Goal: Task Accomplishment & Management: Complete application form

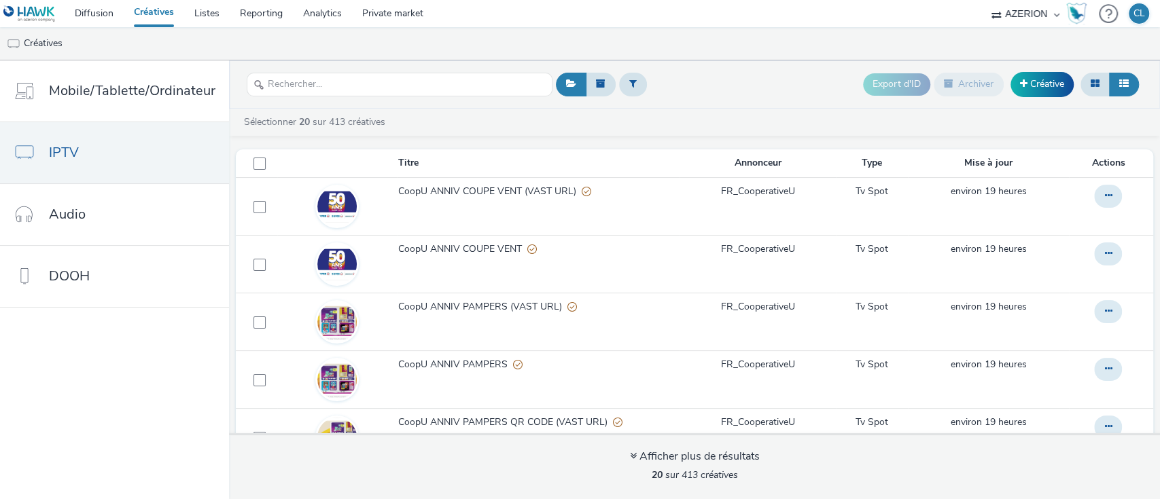
click at [162, 21] on link "Créatives" at bounding box center [154, 13] width 60 height 27
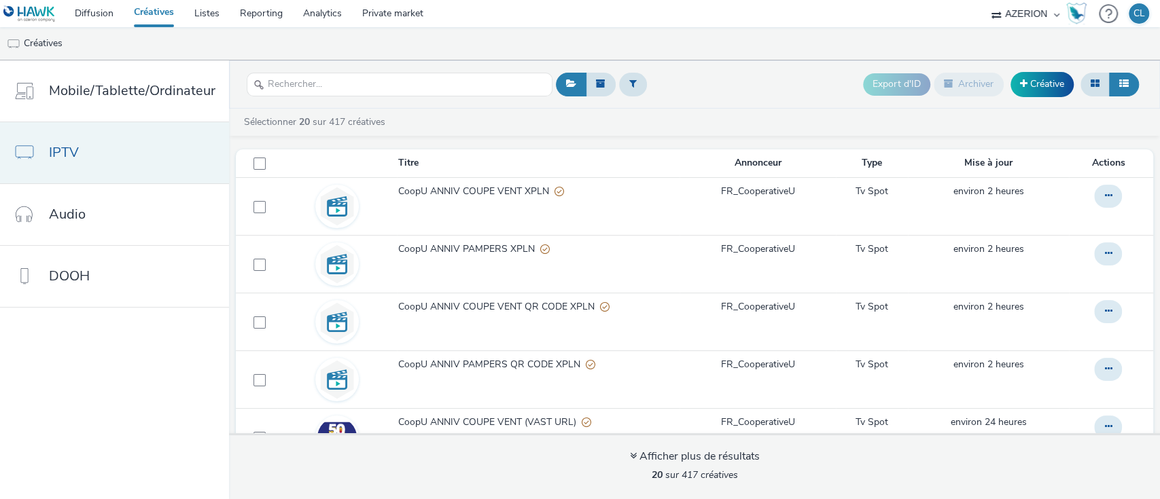
click at [130, 158] on link "IPTV" at bounding box center [114, 152] width 229 height 61
click at [1039, 86] on link "Créative" at bounding box center [1041, 84] width 63 height 24
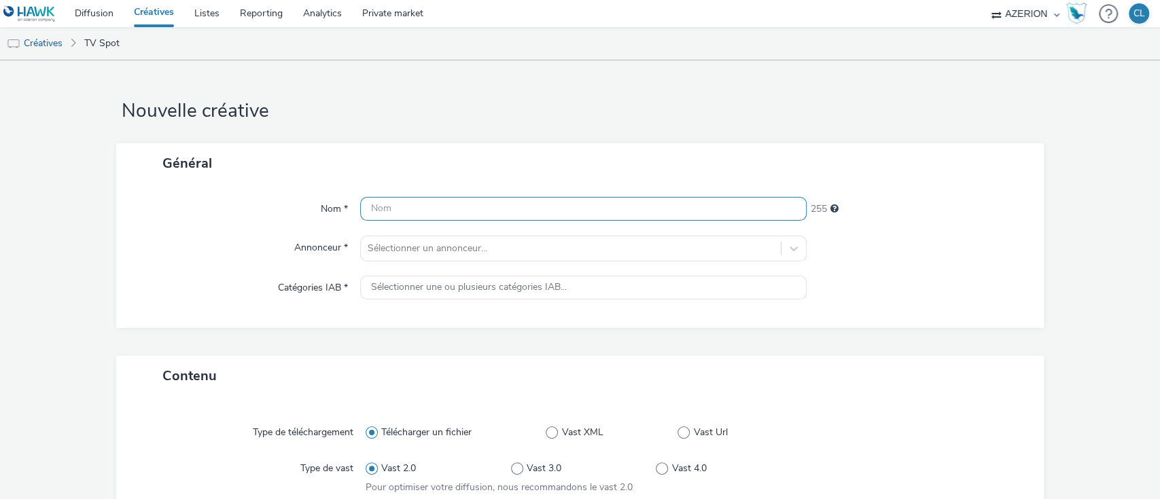
click at [598, 206] on input "text" at bounding box center [583, 209] width 447 height 24
click at [450, 212] on input "Toyota_Video_CTV_SEPT25_" at bounding box center [583, 209] width 447 height 24
click at [578, 206] on input "Toyota_Video_CTV_Classique_SEPT25_" at bounding box center [583, 209] width 447 height 24
click at [423, 206] on input "Toyota_Video_CTV_Classique_SEPT25" at bounding box center [583, 209] width 447 height 24
click at [560, 206] on input "Toyota_Video_CTV_Classique_SEPT25" at bounding box center [583, 209] width 447 height 24
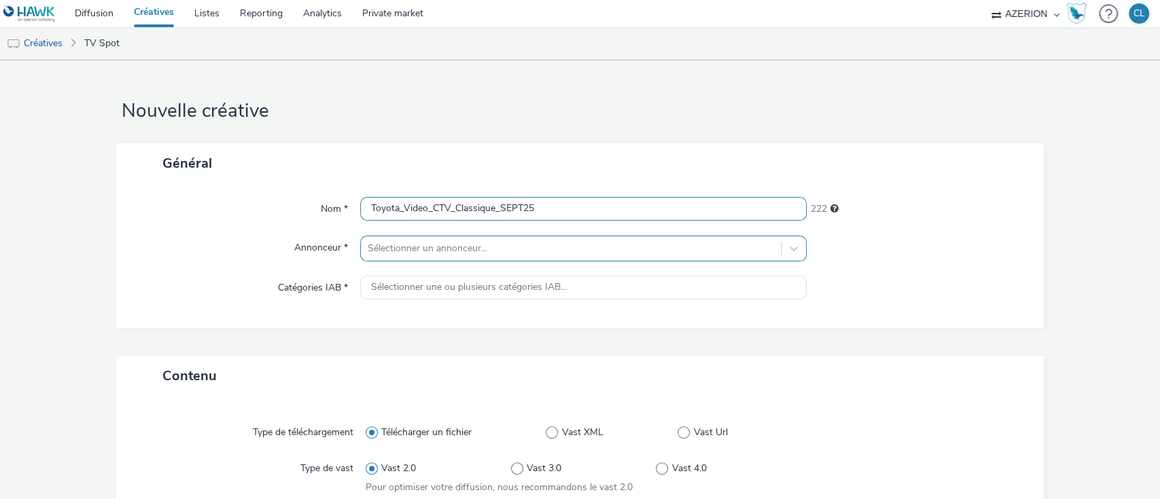
type input "Toyota_Video_CTV_Classique_SEPT25"
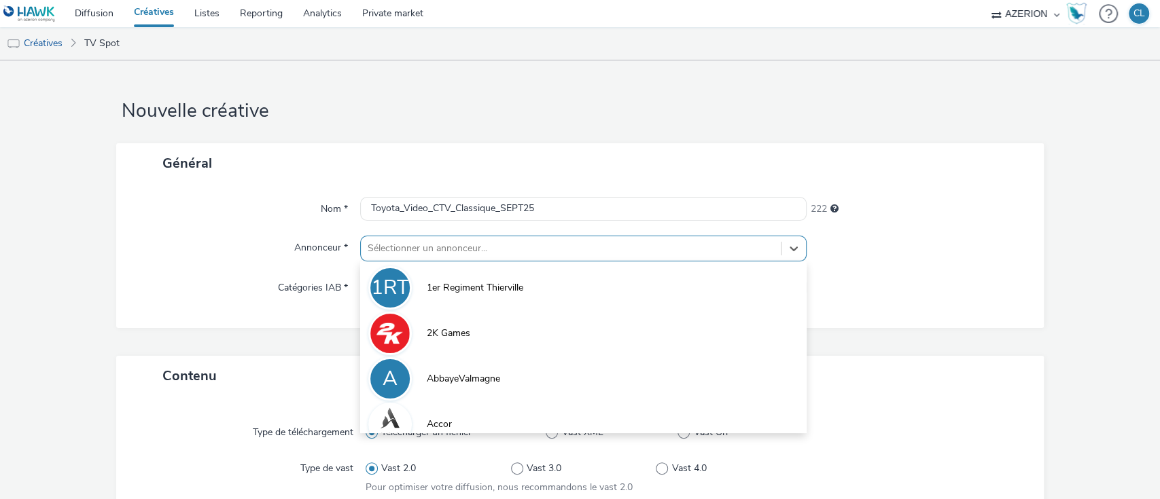
scroll to position [32, 0]
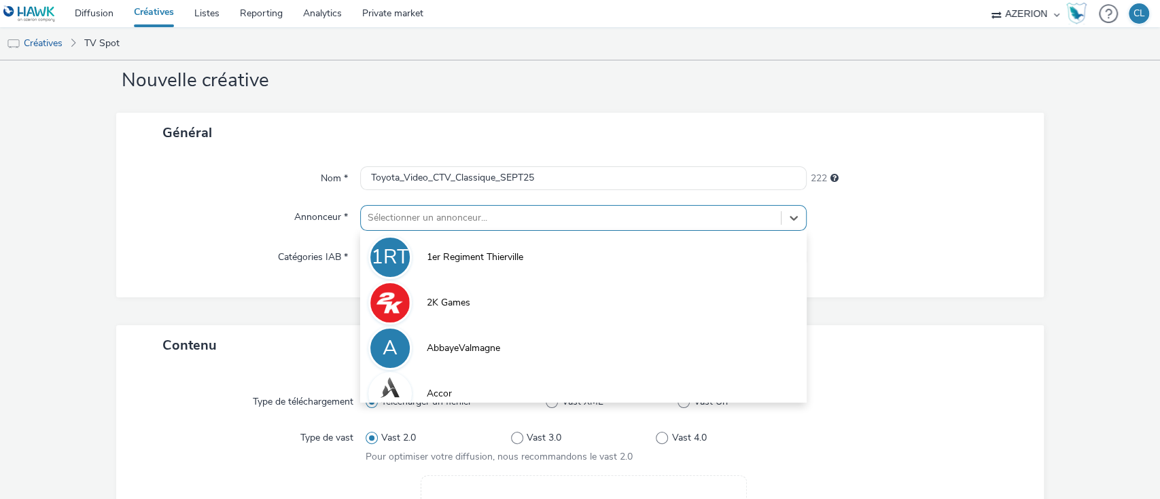
click at [533, 231] on div "option 1er Regiment Thierville focused, 1 of 10. 10 results available. Use Up a…" at bounding box center [583, 218] width 447 height 26
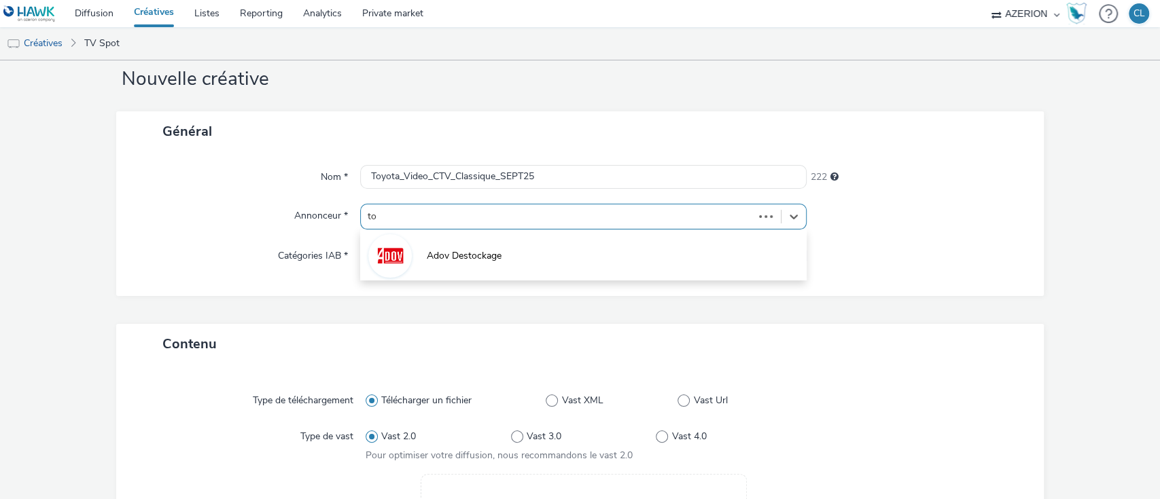
type input "toy"
click at [533, 259] on li "Toyota" at bounding box center [583, 255] width 447 height 46
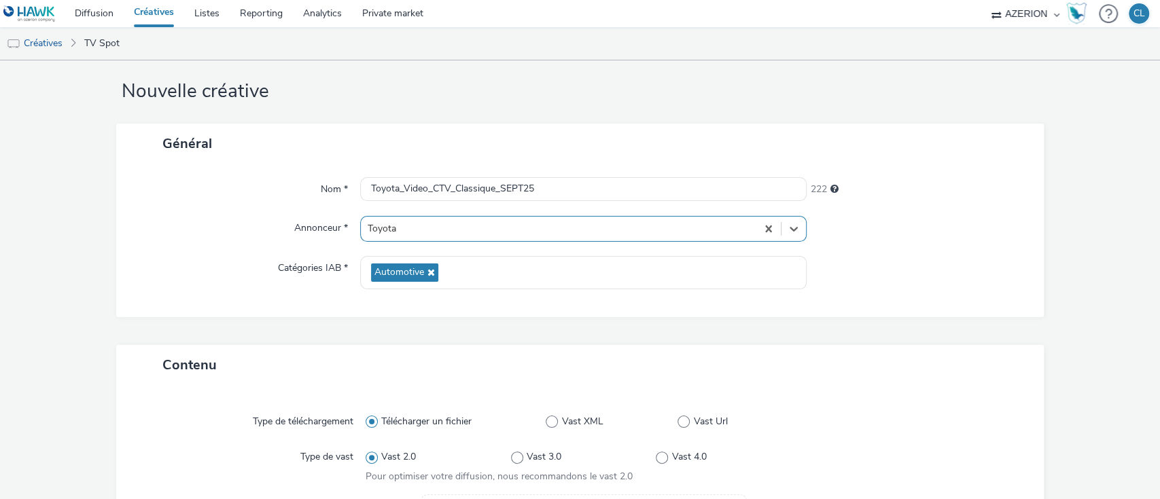
scroll to position [18, 0]
click at [564, 179] on input "Toyota_Video_CTV_Classique_SEPT25" at bounding box center [583, 191] width 447 height 24
type input "Toyota_Video_CTV_Classique_SEPT25_TEST"
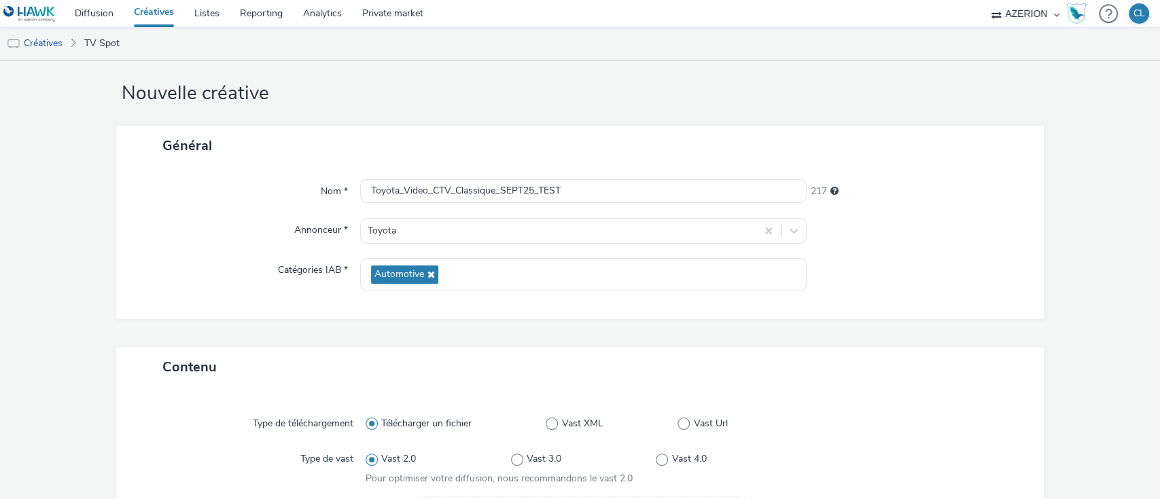
click at [886, 307] on div "Nom * Toyota_Video_CTV_Classique_SEPT25_TEST 217 Annonceur * Toyota Catégories …" at bounding box center [580, 243] width 928 height 154
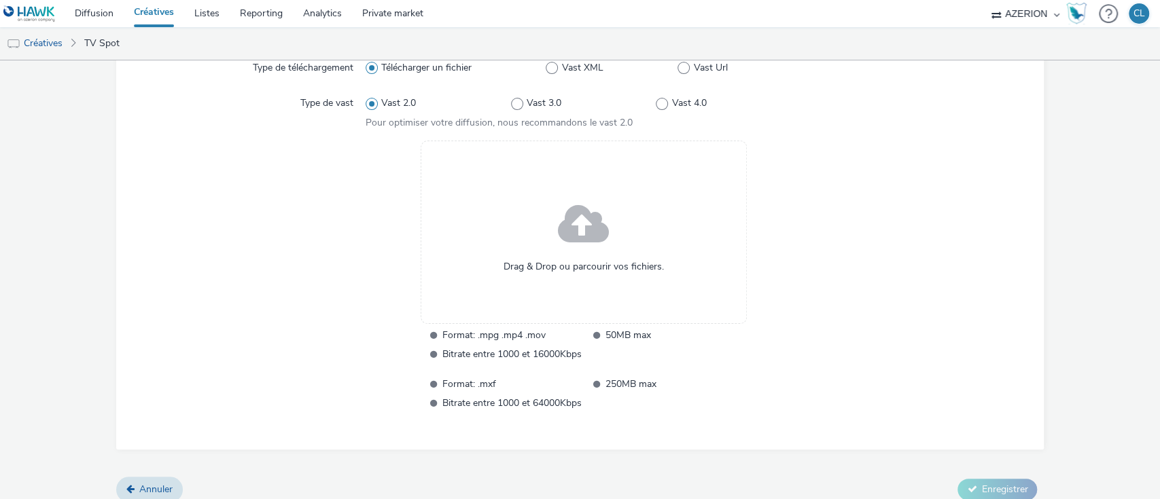
scroll to position [386, 0]
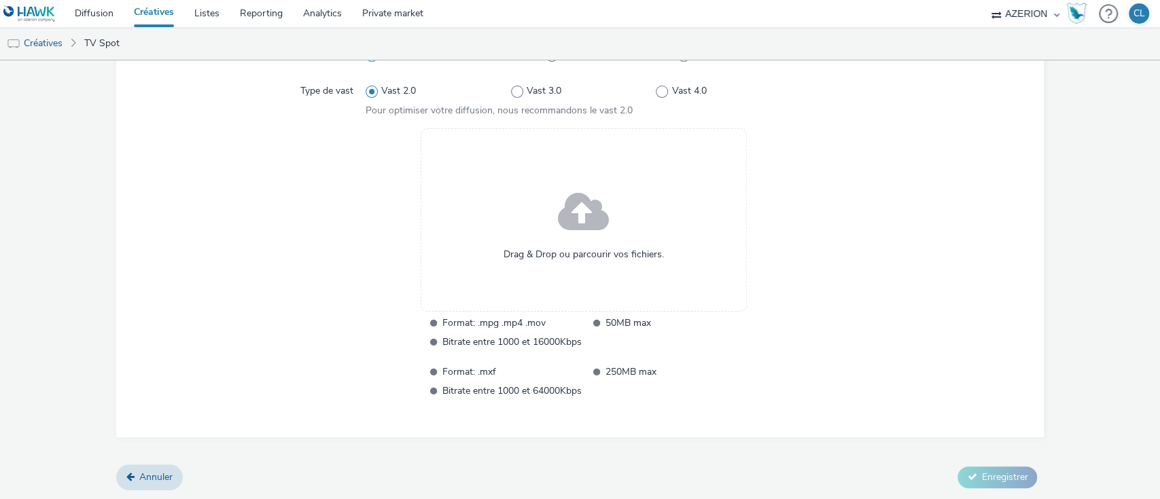
click at [585, 248] on span "Drag & Drop ou parcourir vos fichiers." at bounding box center [583, 255] width 160 height 14
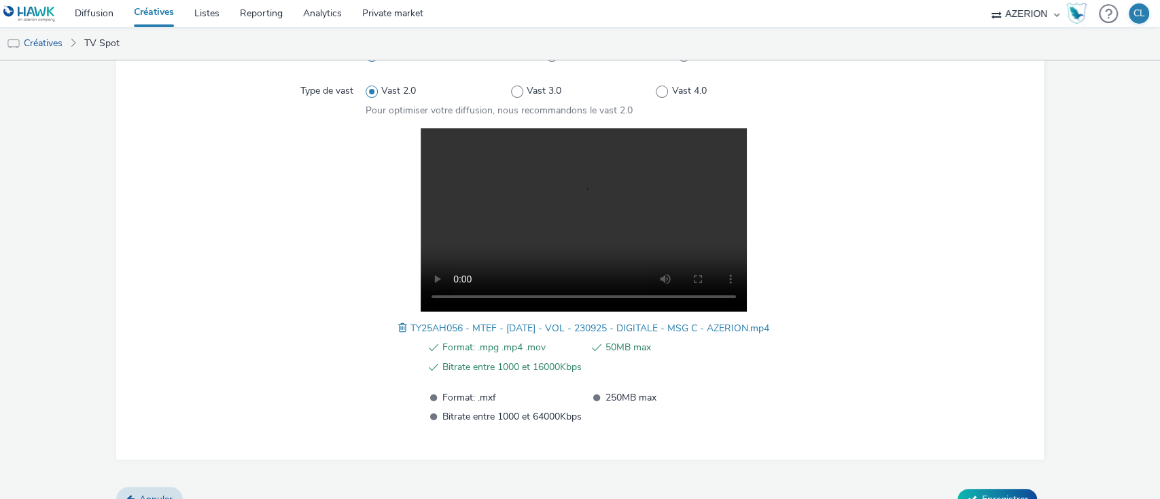
scroll to position [406, 0]
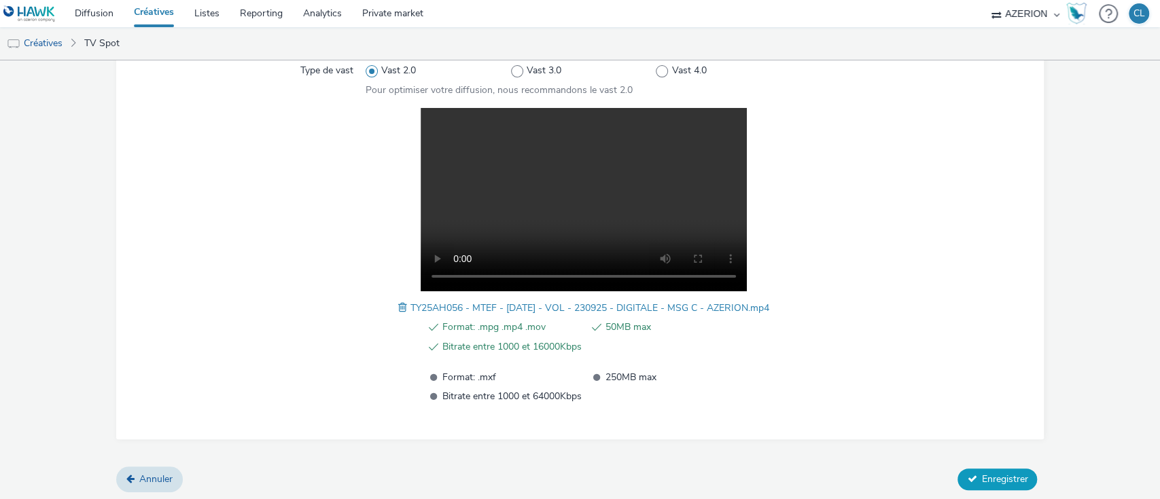
click at [996, 473] on span "Enregistrer" at bounding box center [1004, 479] width 46 height 13
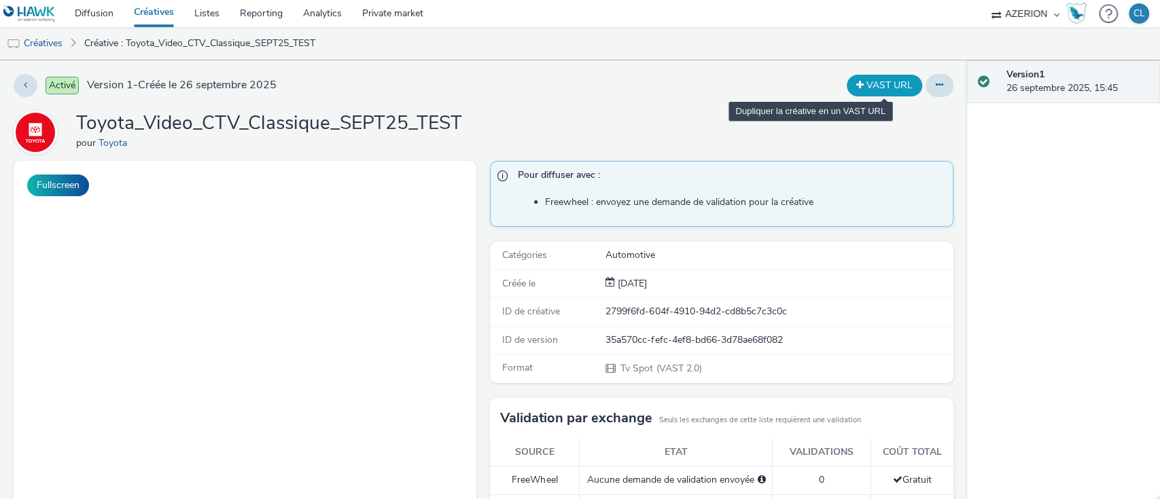
click at [869, 82] on button "VAST URL" at bounding box center [883, 86] width 75 height 22
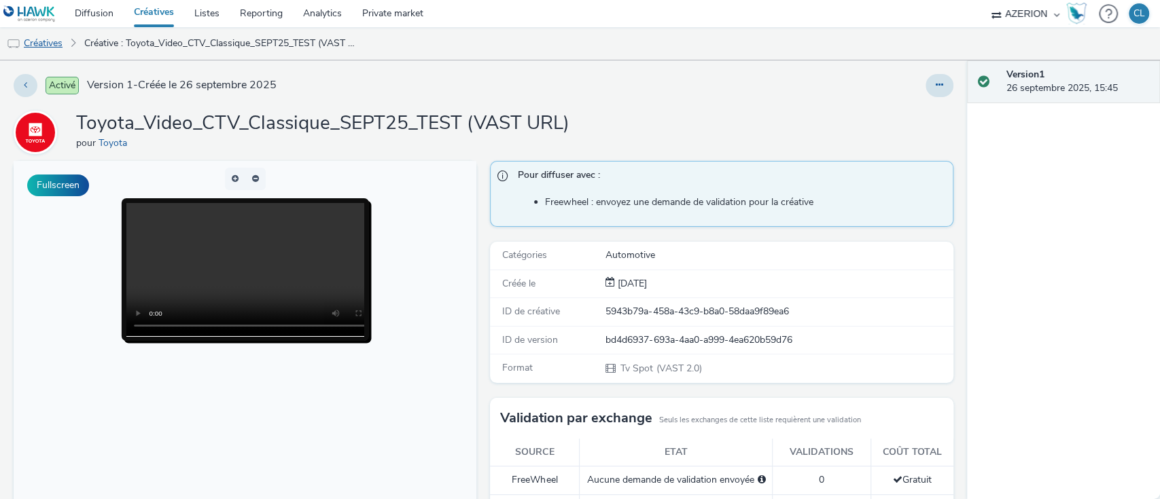
click at [50, 45] on link "Créatives" at bounding box center [34, 43] width 69 height 33
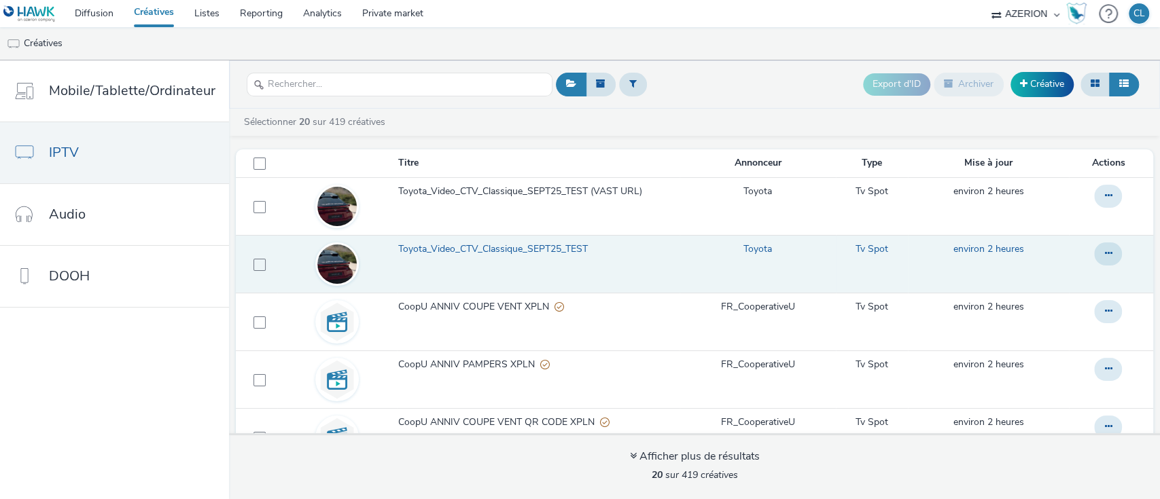
click at [548, 251] on span "Toyota_Video_CTV_Classique_SEPT25_TEST" at bounding box center [495, 250] width 195 height 14
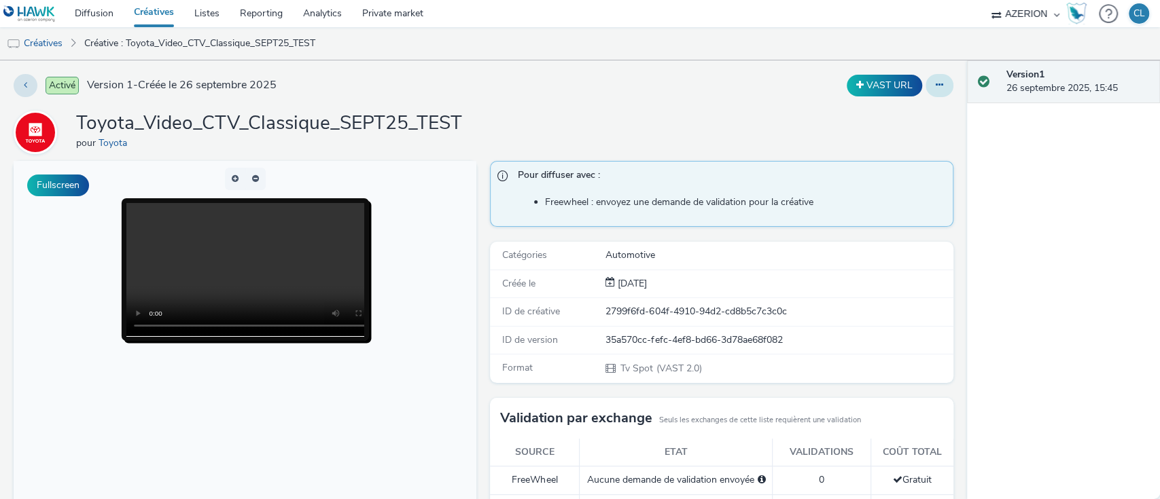
click at [925, 91] on button at bounding box center [939, 85] width 28 height 23
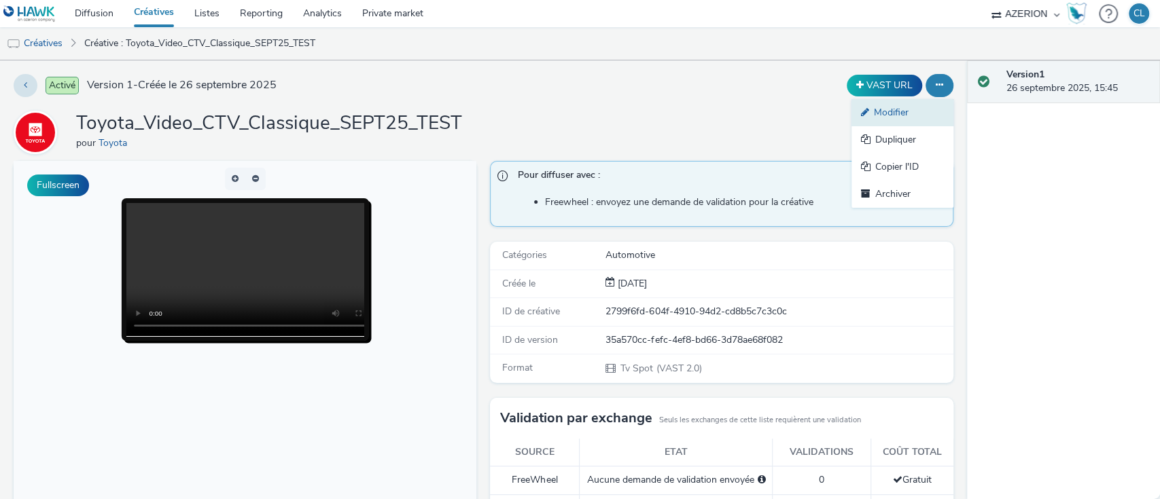
click at [904, 117] on link "Modifier" at bounding box center [902, 112] width 102 height 27
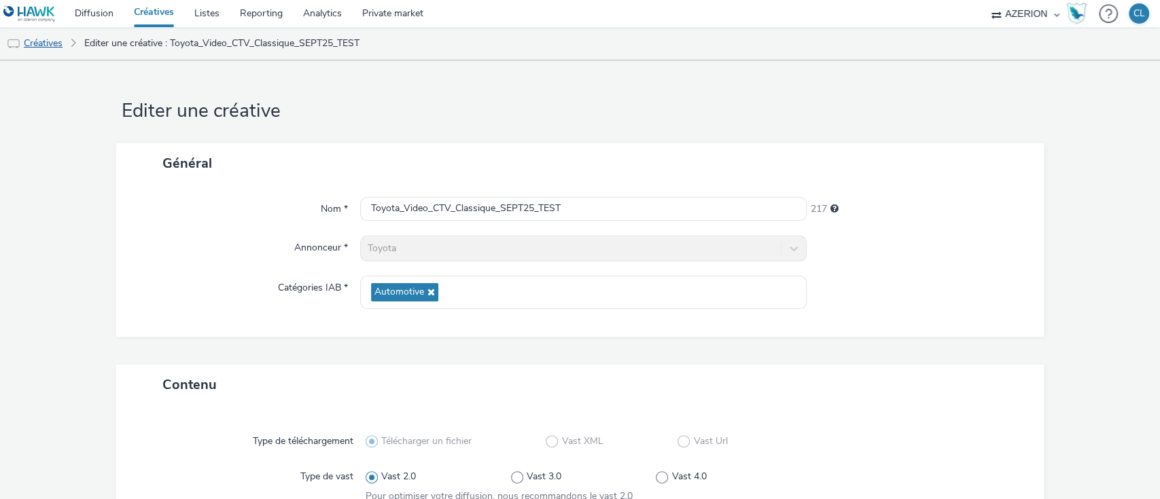
click at [53, 48] on link "Créatives" at bounding box center [34, 43] width 69 height 33
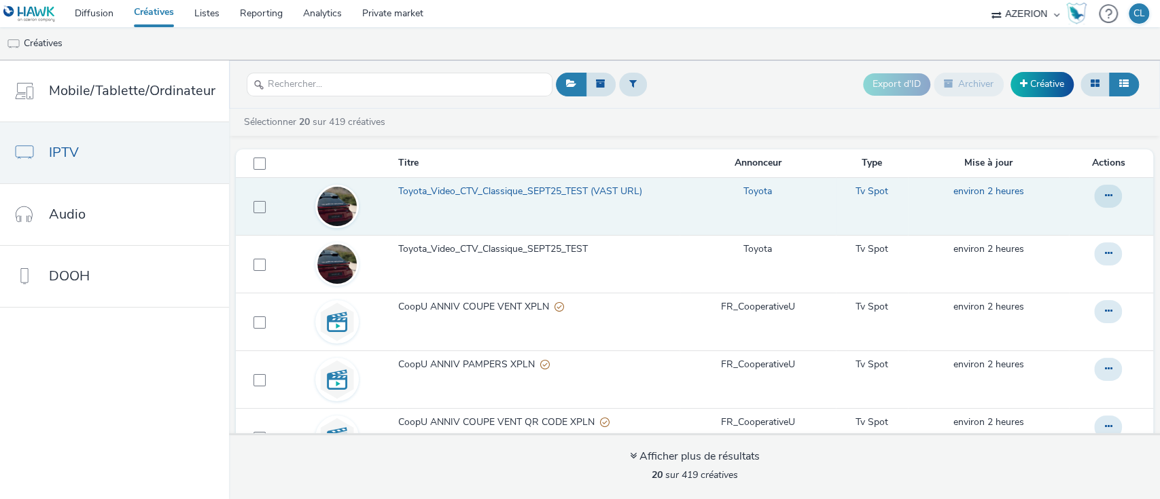
click at [619, 198] on link "Toyota_Video_CTV_Classique_SEPT25_TEST (VAST URL)" at bounding box center [538, 195] width 280 height 20
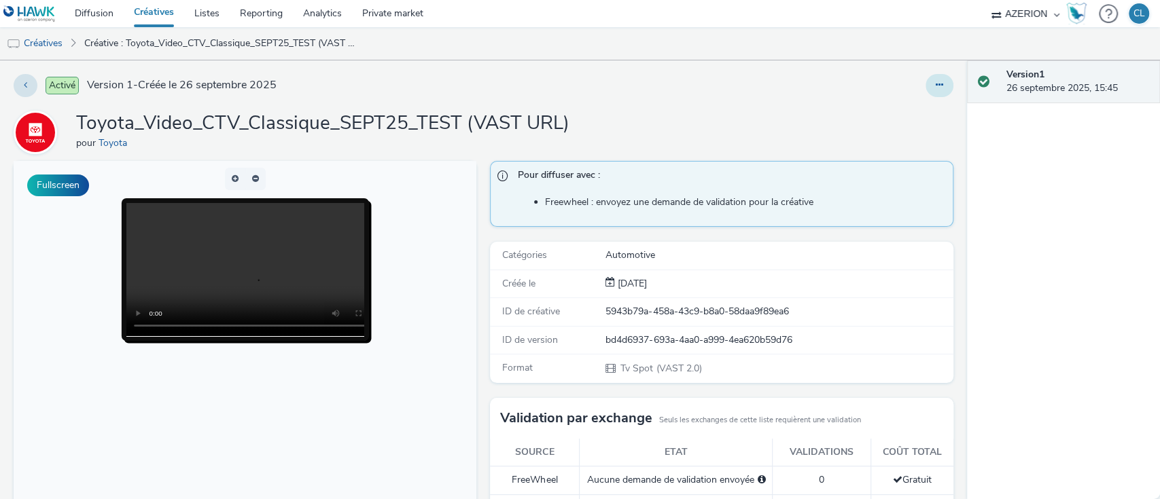
click at [929, 95] on button at bounding box center [939, 85] width 28 height 23
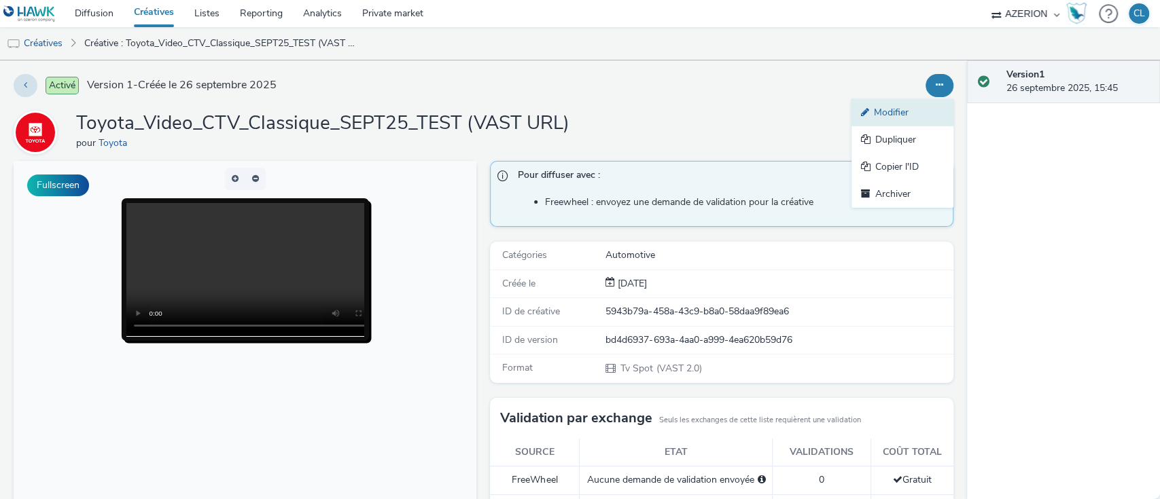
click at [918, 105] on link "Modifier" at bounding box center [902, 112] width 102 height 27
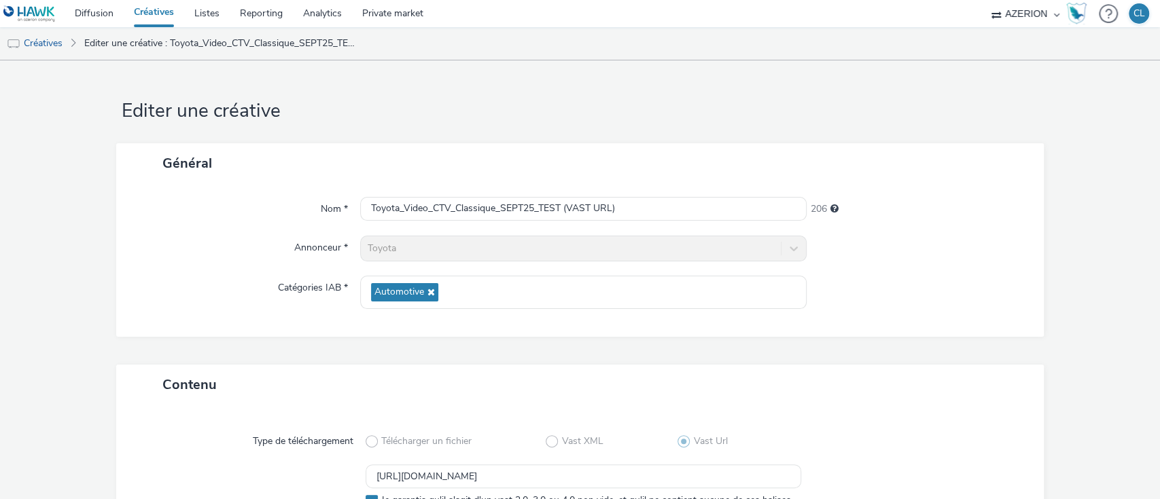
scroll to position [139, 0]
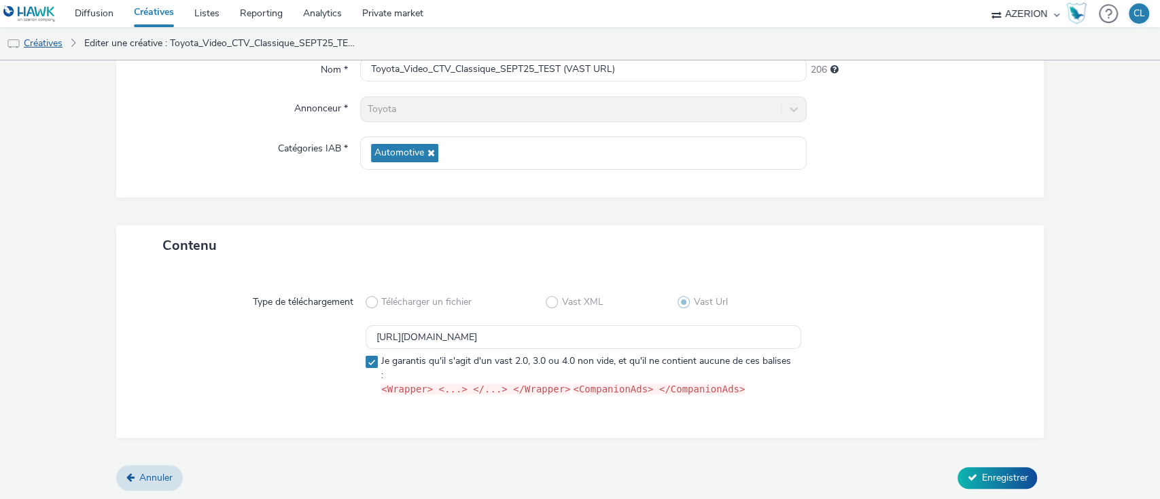
click at [49, 35] on link "Créatives" at bounding box center [34, 43] width 69 height 33
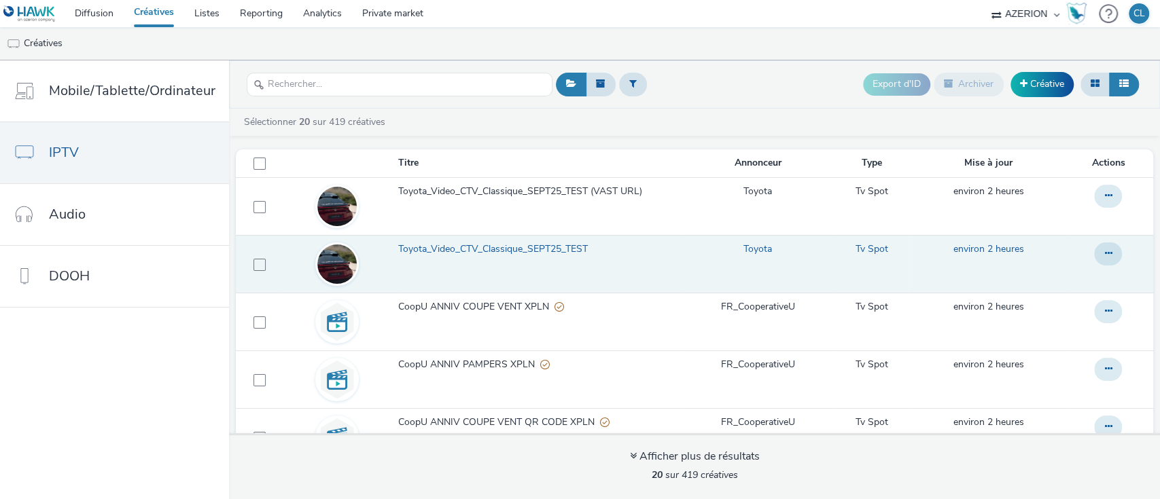
click at [573, 256] on link "Toyota_Video_CTV_Classique_SEPT25_TEST" at bounding box center [538, 253] width 280 height 20
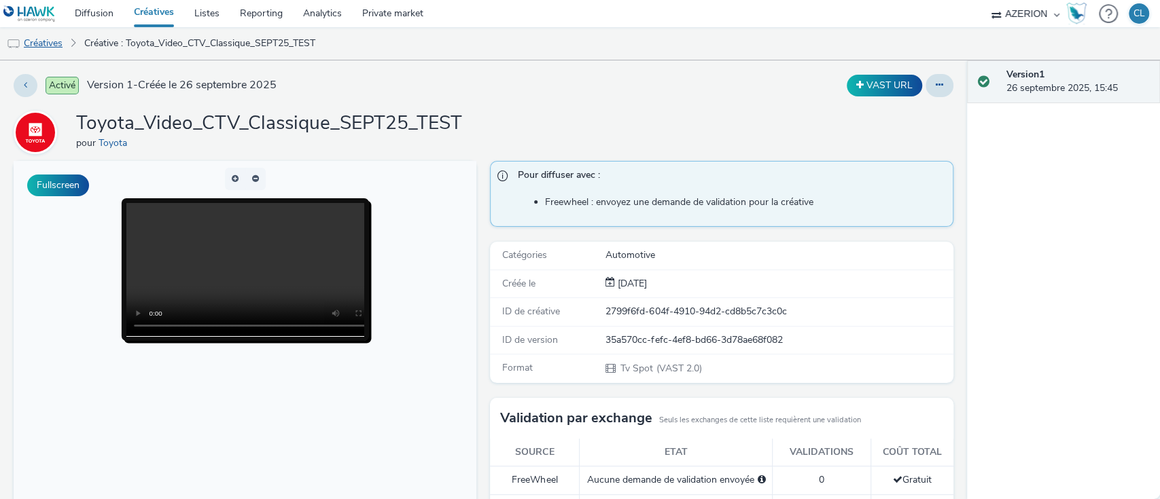
click at [46, 39] on link "Créatives" at bounding box center [34, 43] width 69 height 33
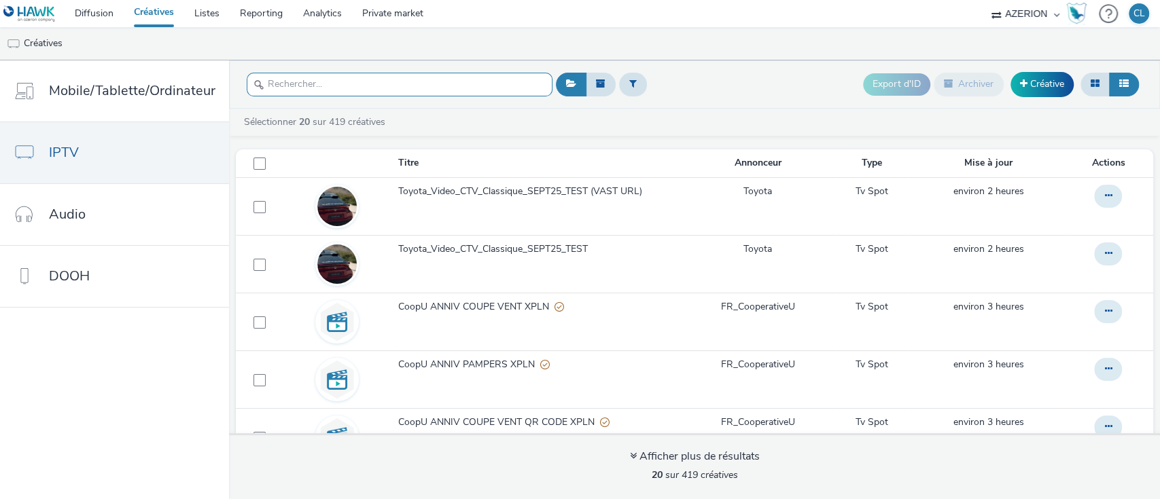
click at [508, 86] on input "text" at bounding box center [400, 85] width 306 height 24
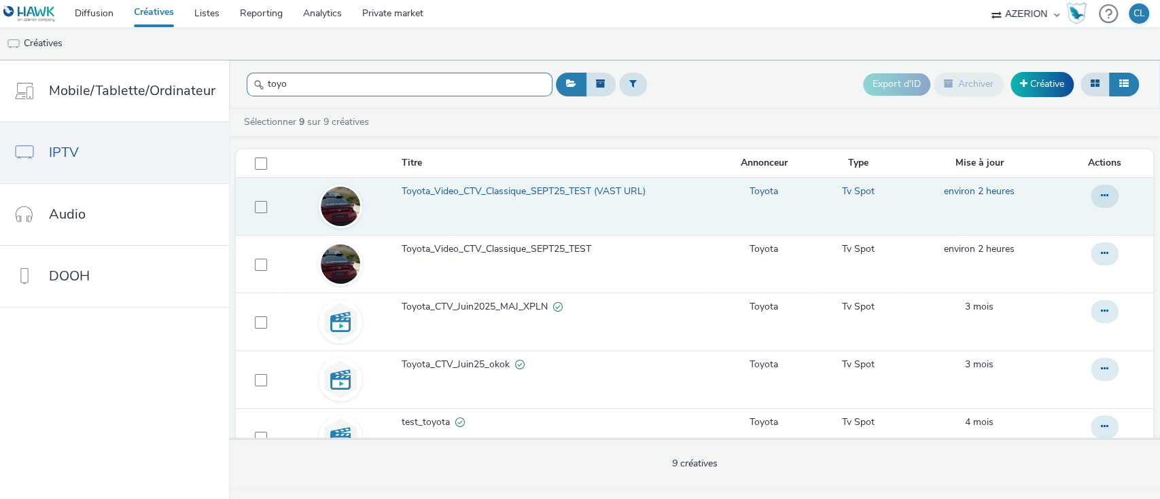
type input "toyo"
click at [597, 190] on span "Toyota_Video_CTV_Classique_SEPT25_TEST (VAST URL)" at bounding box center [525, 192] width 249 height 14
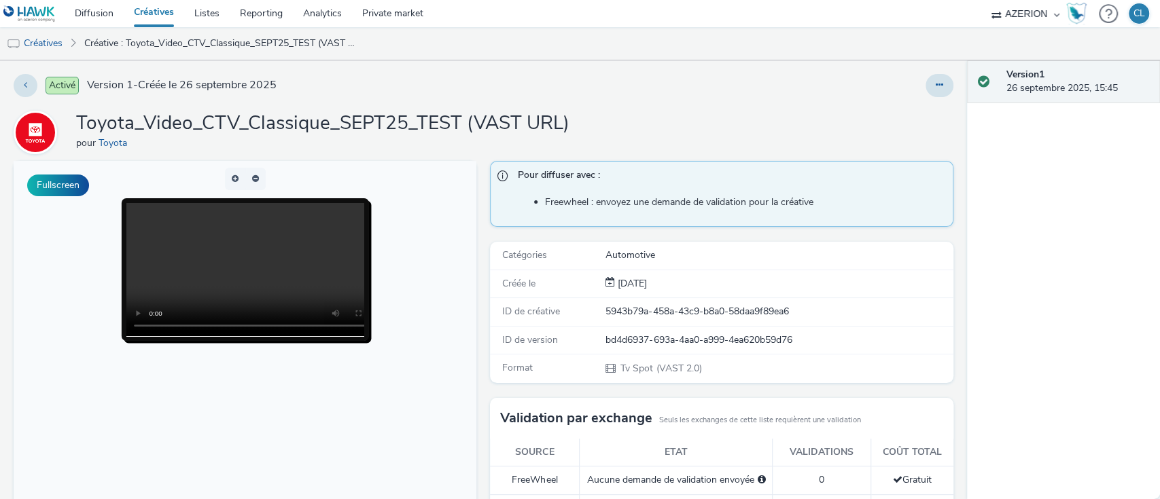
click at [194, 279] on video at bounding box center [259, 269] width 266 height 133
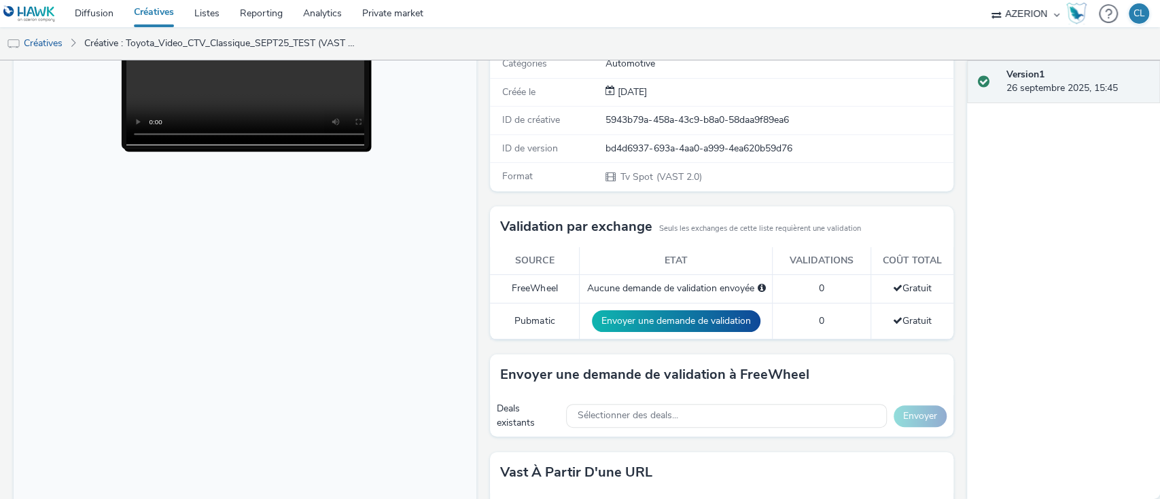
scroll to position [276, 0]
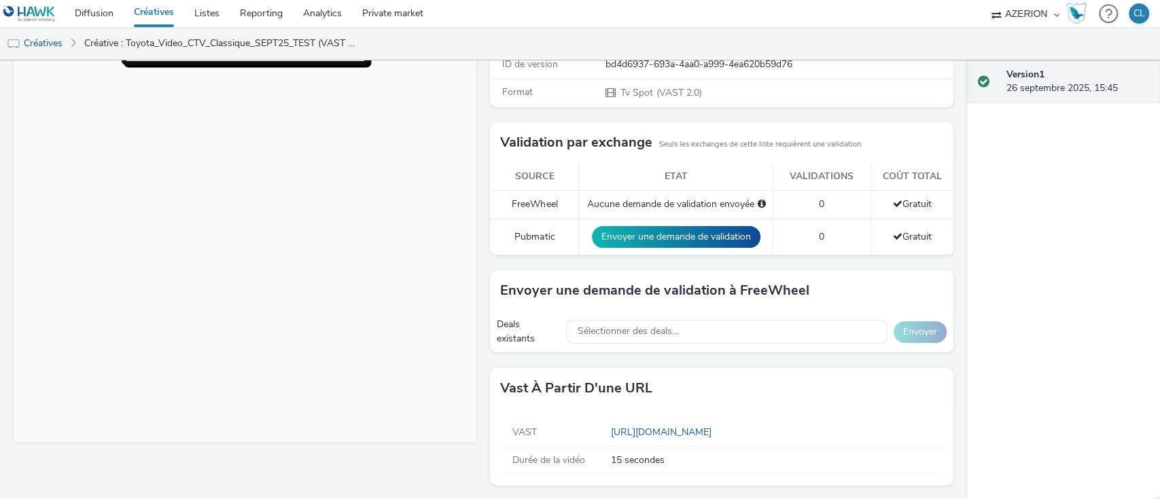
drag, startPoint x: 587, startPoint y: 429, endPoint x: 951, endPoint y: 423, distance: 364.2
click at [951, 423] on div "Activé Version 1 - Créée le 26 septembre 2025 Toyota_Video_CTV_Classique_SEPT25…" at bounding box center [483, 279] width 967 height 439
click at [805, 393] on div "Vast à partir d'une URL" at bounding box center [721, 388] width 463 height 41
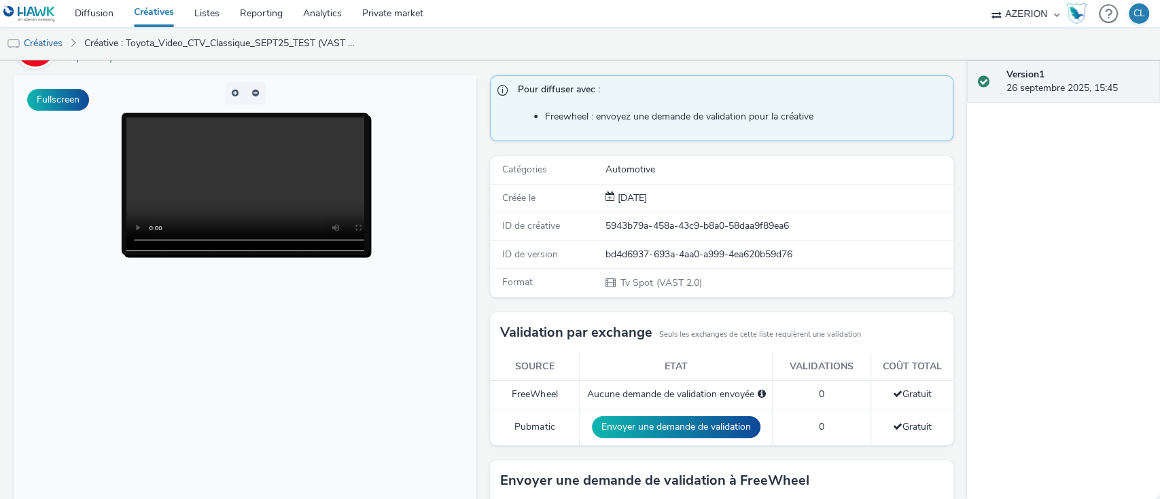
scroll to position [0, 0]
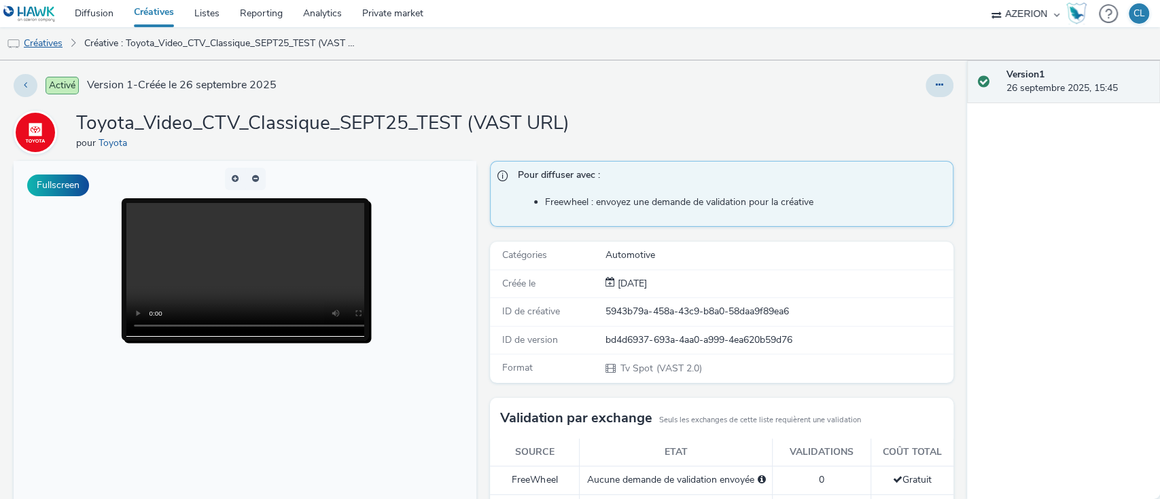
click at [49, 49] on link "Créatives" at bounding box center [34, 43] width 69 height 33
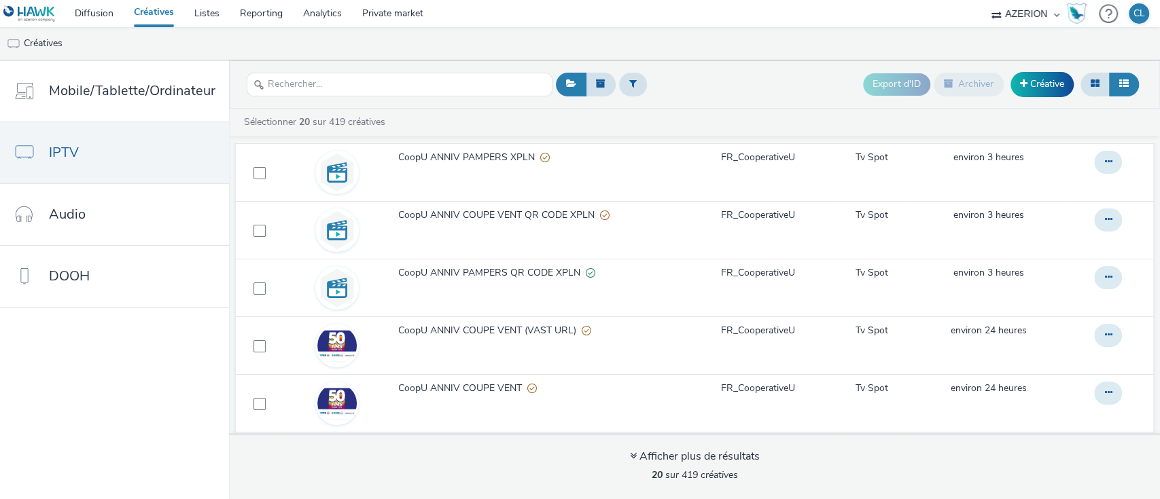
scroll to position [208, 0]
click at [453, 83] on input "text" at bounding box center [400, 85] width 306 height 24
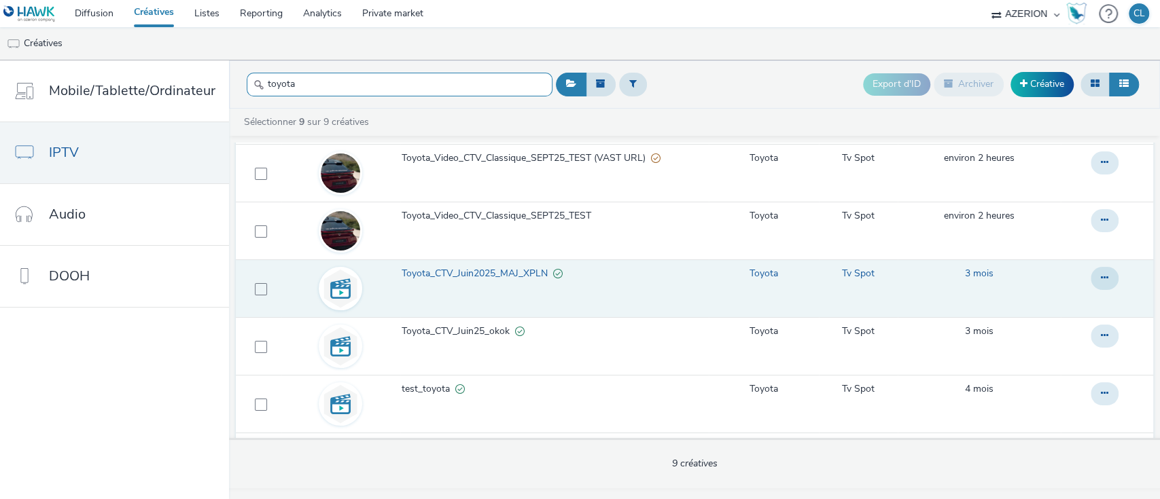
scroll to position [39, 0]
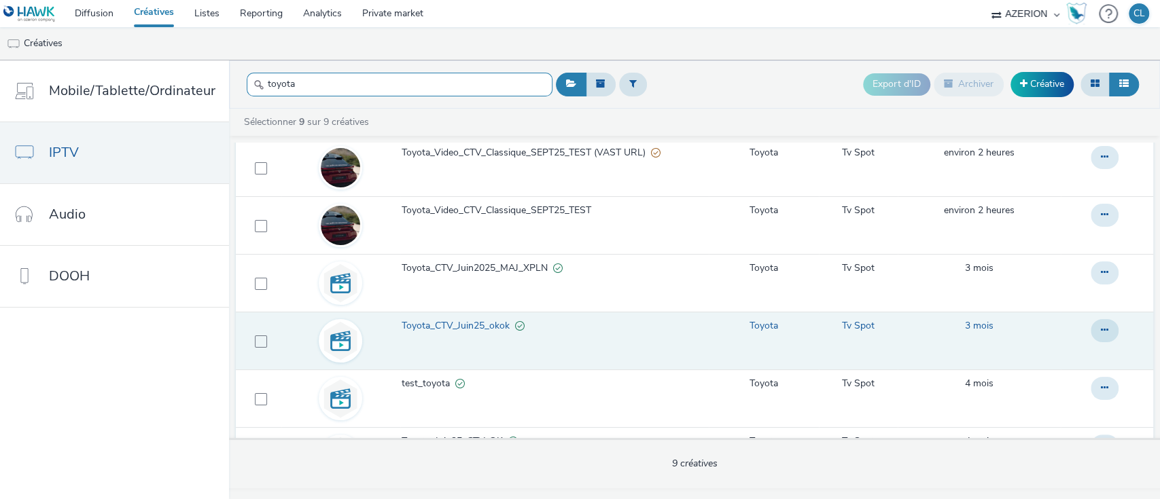
type input "toyota"
click at [497, 325] on span "Toyota_CTV_Juin25_okok" at bounding box center [457, 326] width 113 height 14
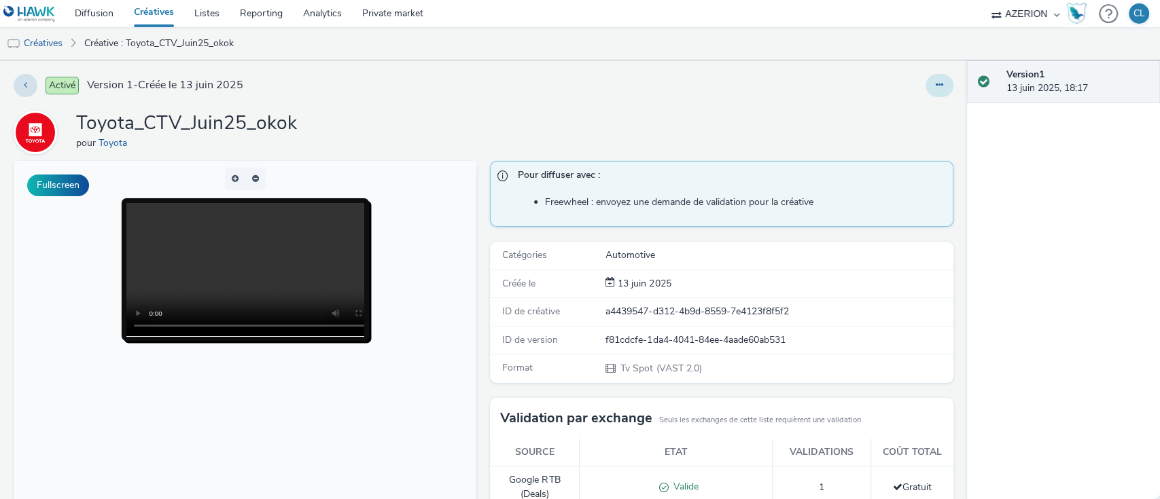
click at [935, 84] on button at bounding box center [939, 85] width 28 height 23
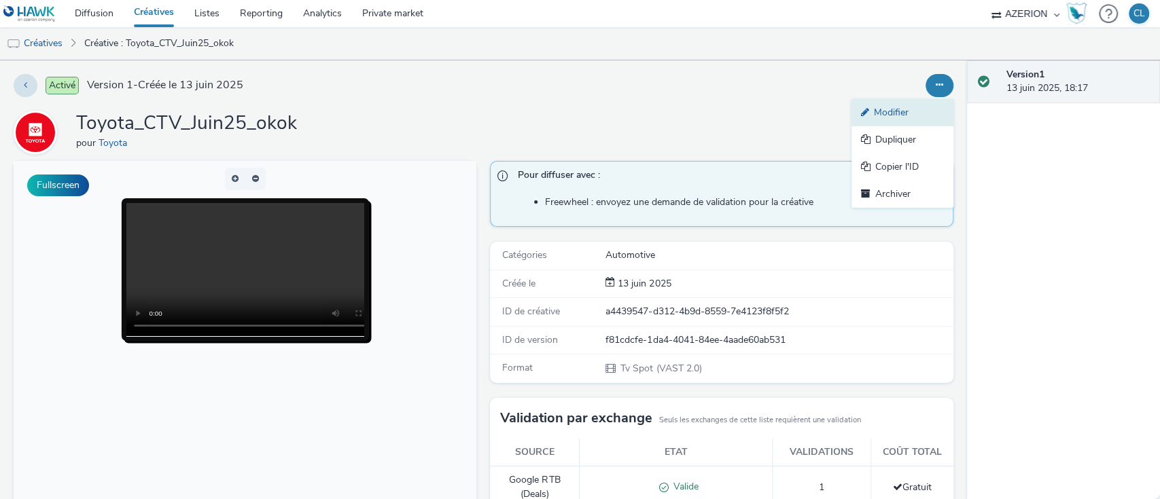
click at [913, 103] on link "Modifier" at bounding box center [902, 112] width 102 height 27
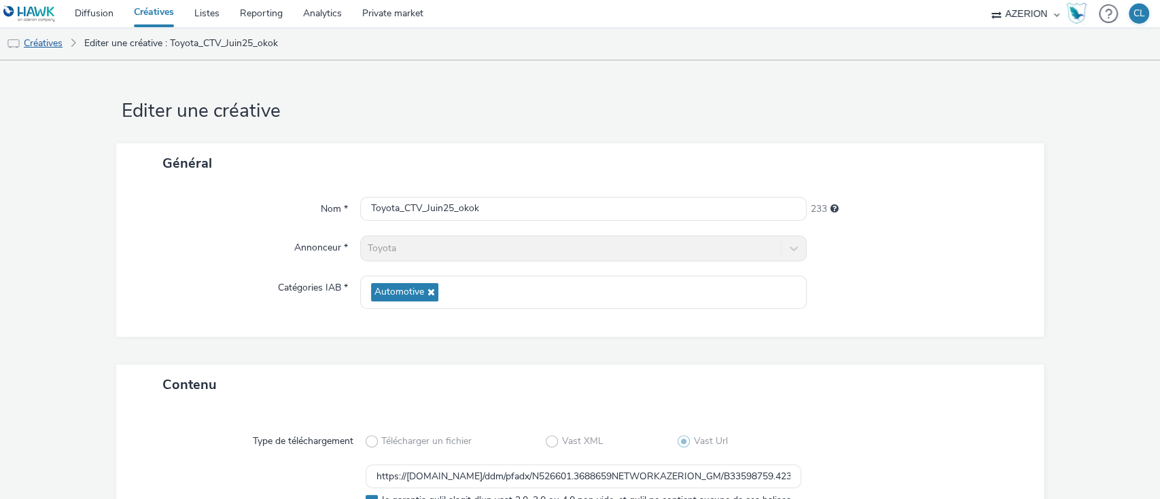
click at [61, 53] on link "Créatives" at bounding box center [34, 43] width 69 height 33
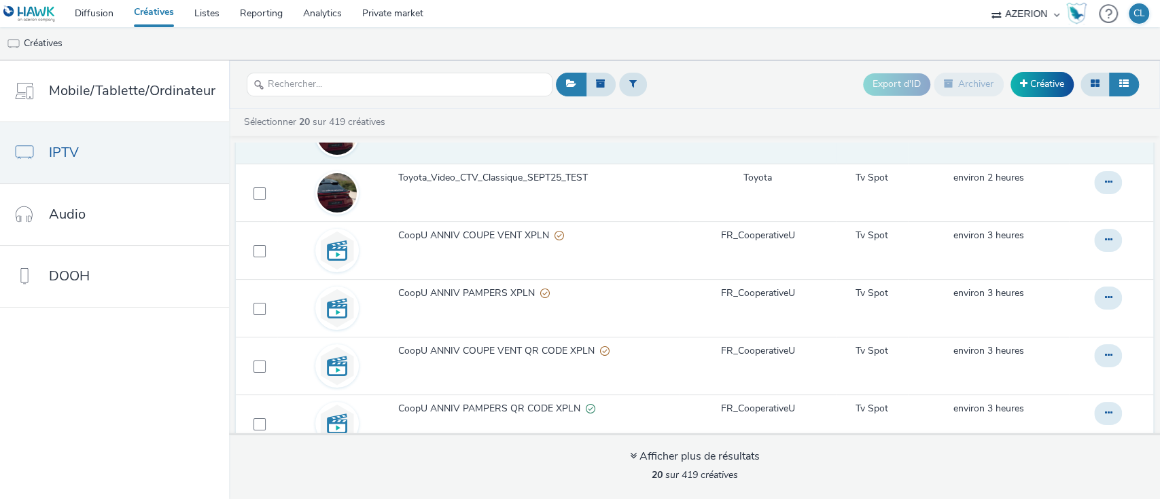
scroll to position [76, 0]
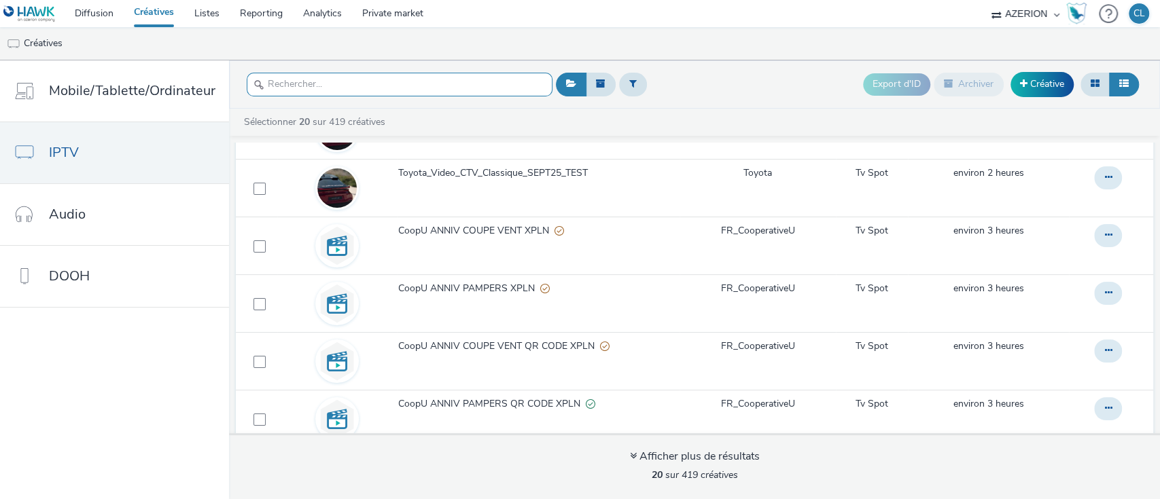
click at [510, 90] on input "text" at bounding box center [400, 85] width 306 height 24
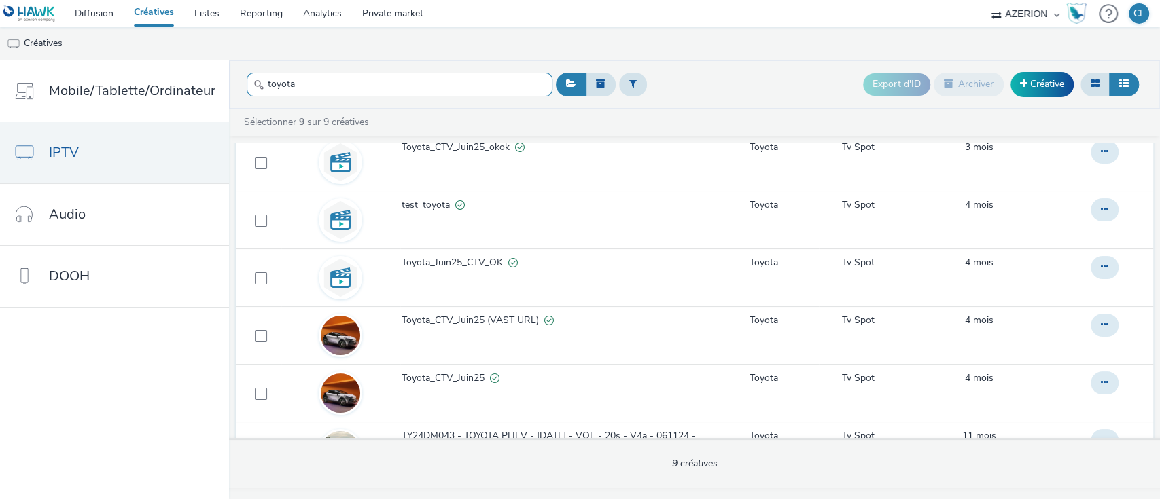
scroll to position [221, 0]
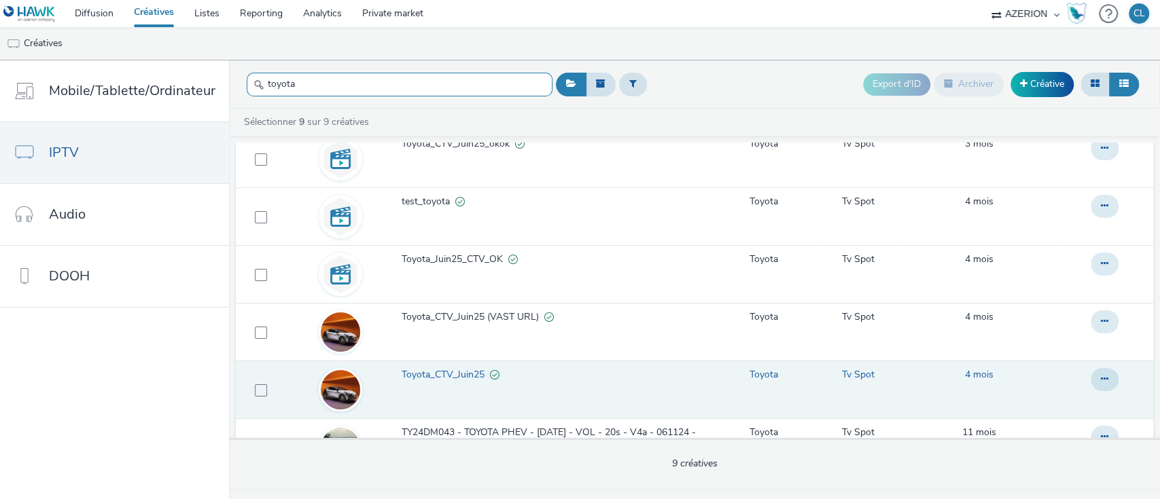
type input "toyota"
click at [444, 376] on span "Toyota_CTV_Juin25" at bounding box center [445, 375] width 88 height 14
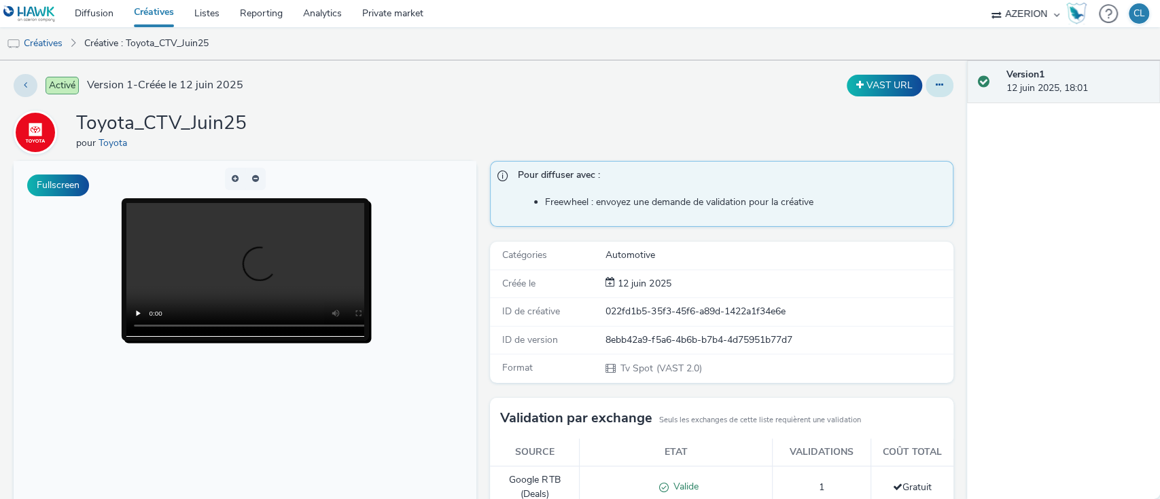
click at [929, 95] on button at bounding box center [939, 85] width 28 height 23
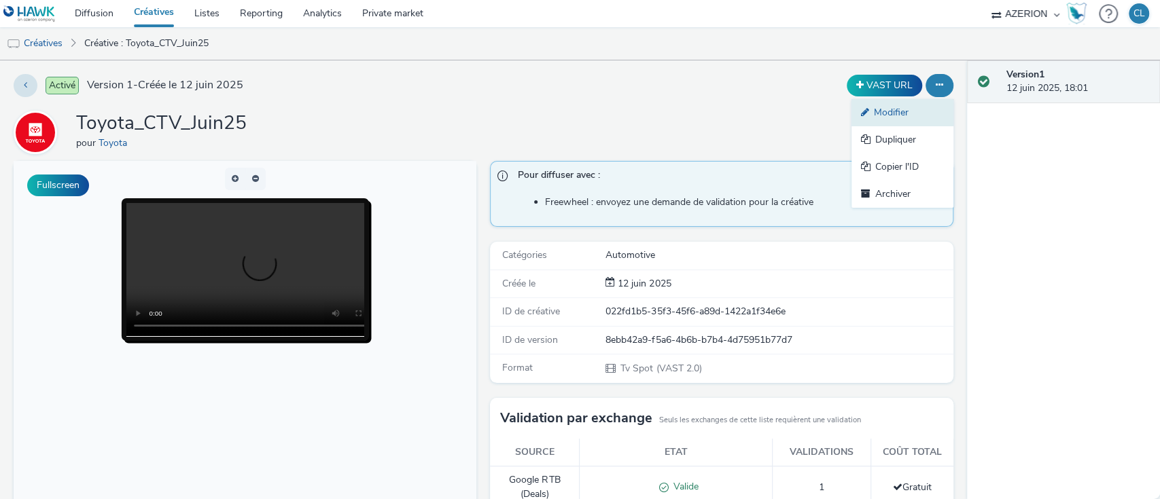
click at [917, 112] on link "Modifier" at bounding box center [902, 112] width 102 height 27
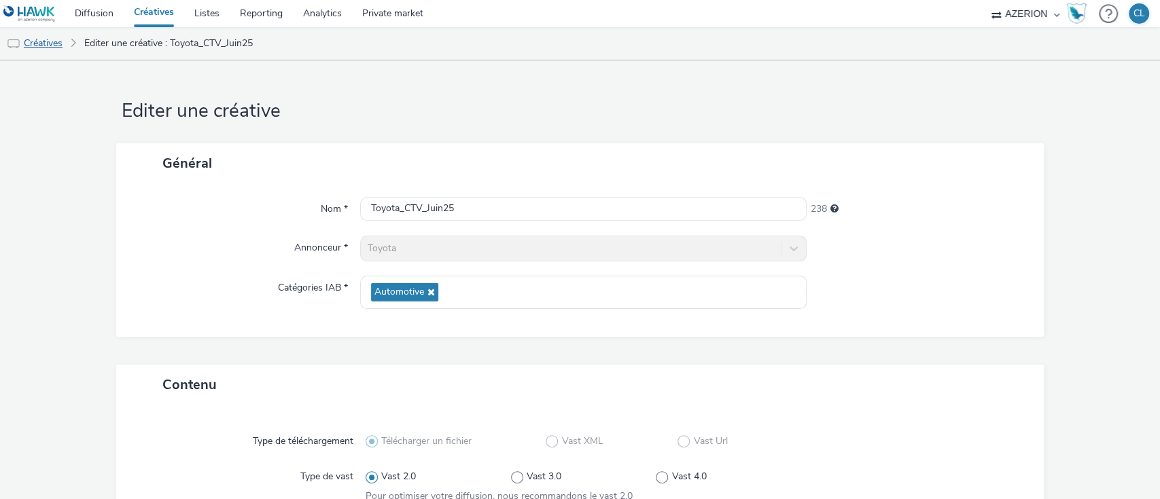
click at [11, 43] on img at bounding box center [14, 44] width 14 height 14
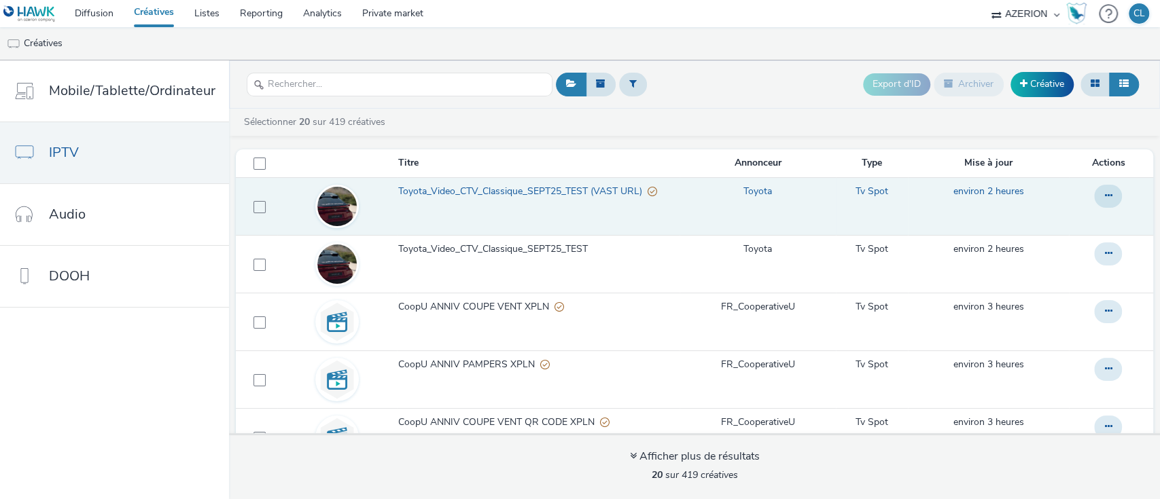
click at [609, 195] on span "Toyota_Video_CTV_Classique_SEPT25_TEST (VAST URL)" at bounding box center [522, 192] width 249 height 14
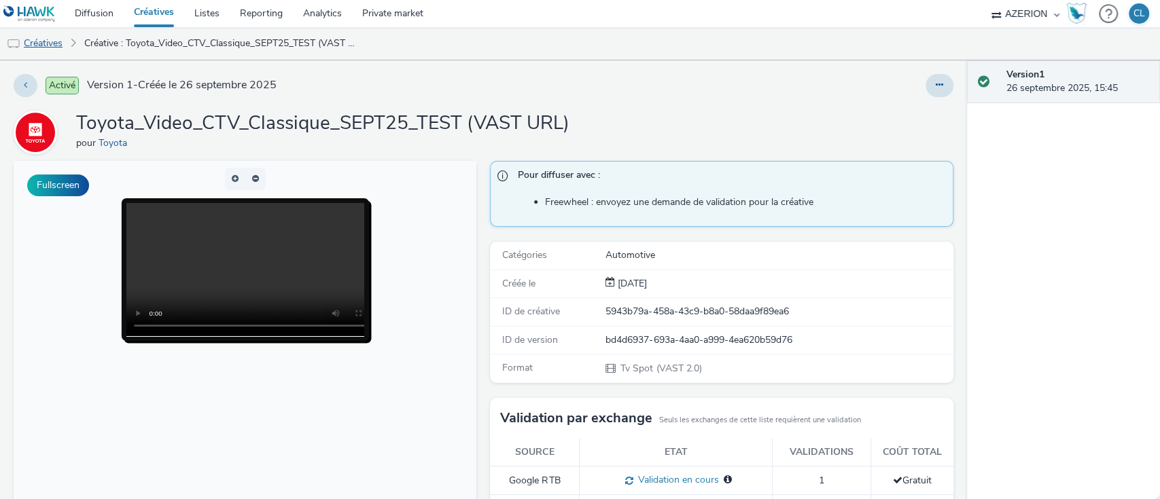
click at [49, 46] on link "Créatives" at bounding box center [34, 43] width 69 height 33
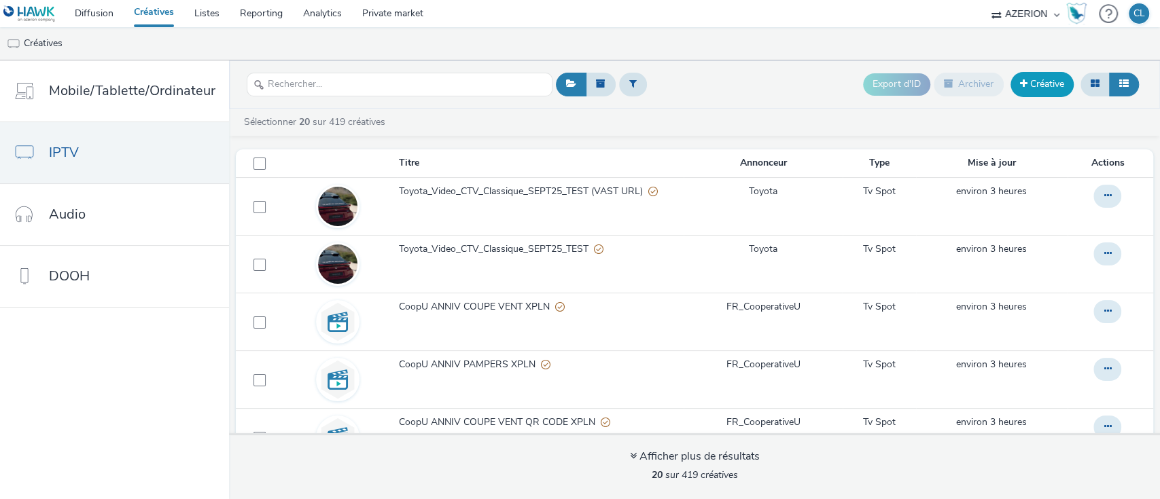
click at [1036, 87] on link "Créative" at bounding box center [1041, 84] width 63 height 24
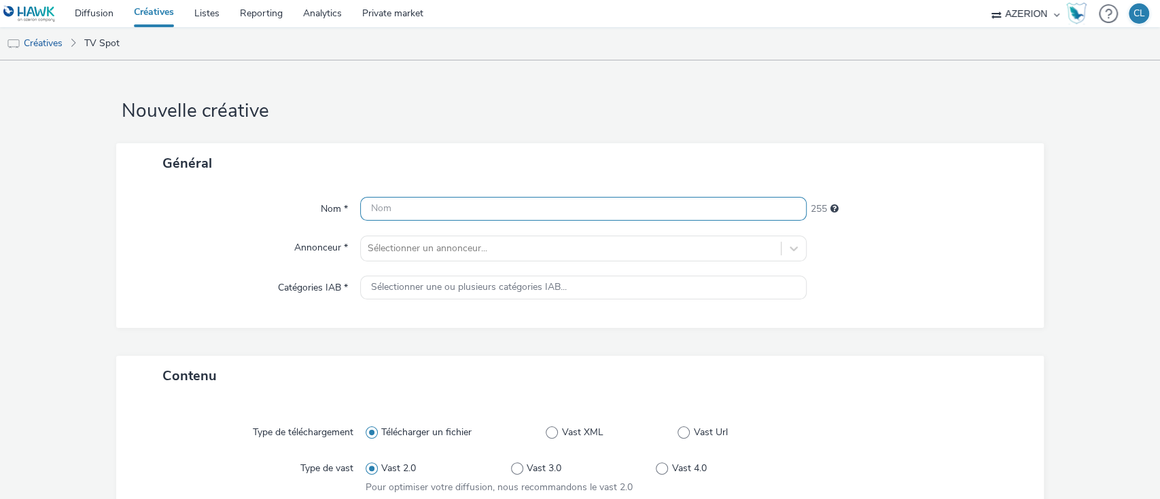
click at [522, 203] on input "text" at bounding box center [583, 209] width 447 height 24
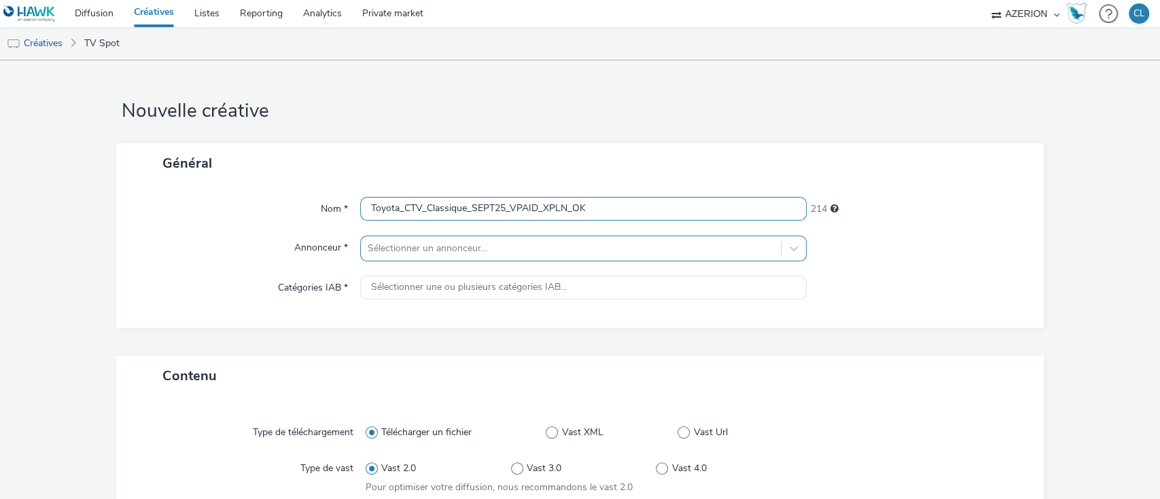
type input "Toyota_CTV_Classique_SEPT25_VPAID_XPLN_OK"
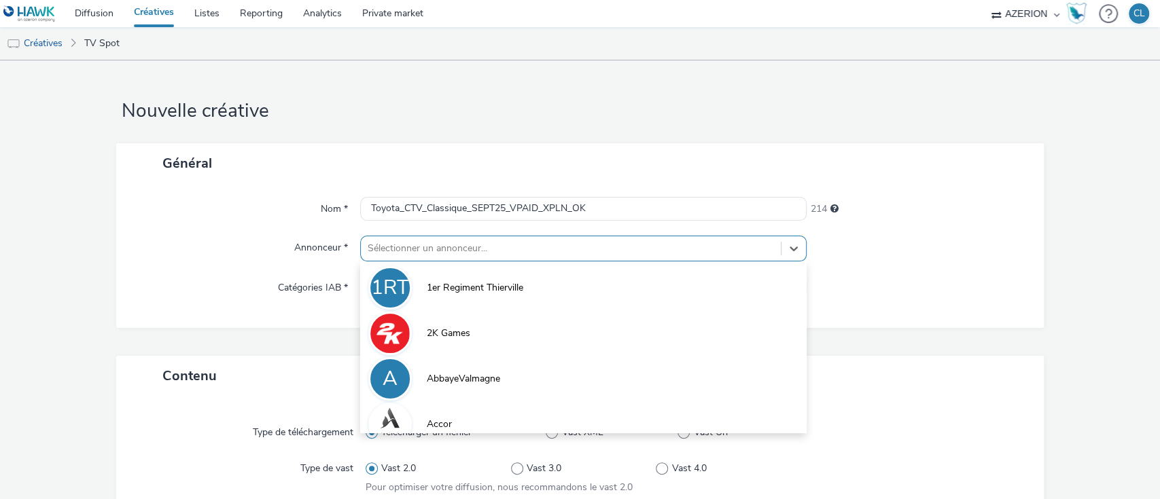
scroll to position [32, 0]
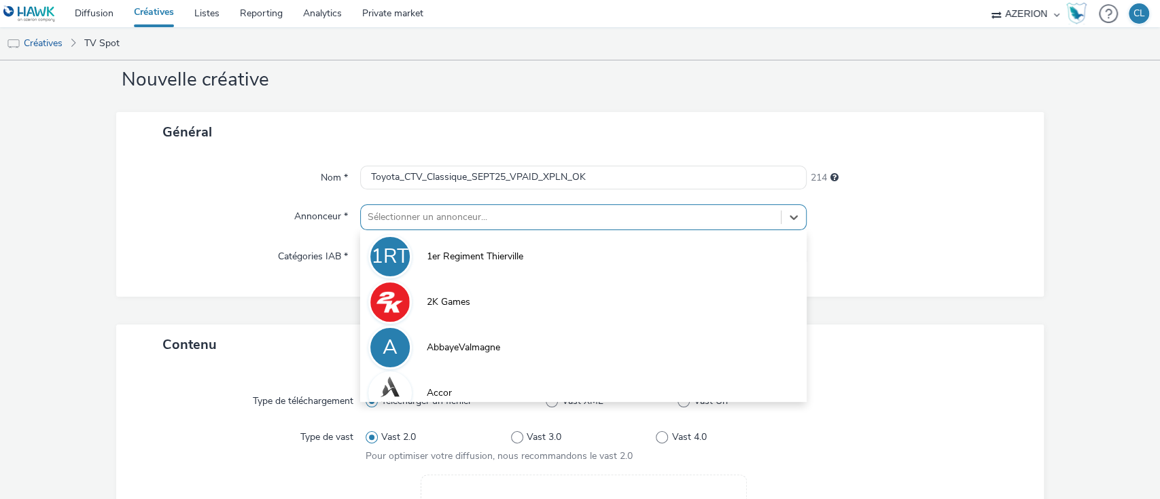
click at [532, 230] on div "option 1er Regiment Thierville focused, 1 of 10. 10 results available. Use Up a…" at bounding box center [583, 217] width 447 height 26
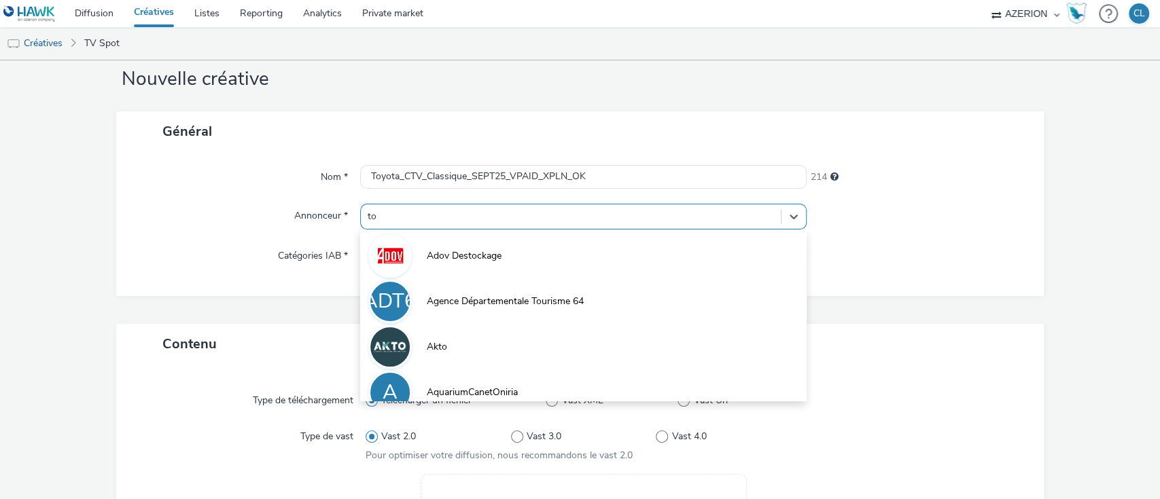
type input "toy"
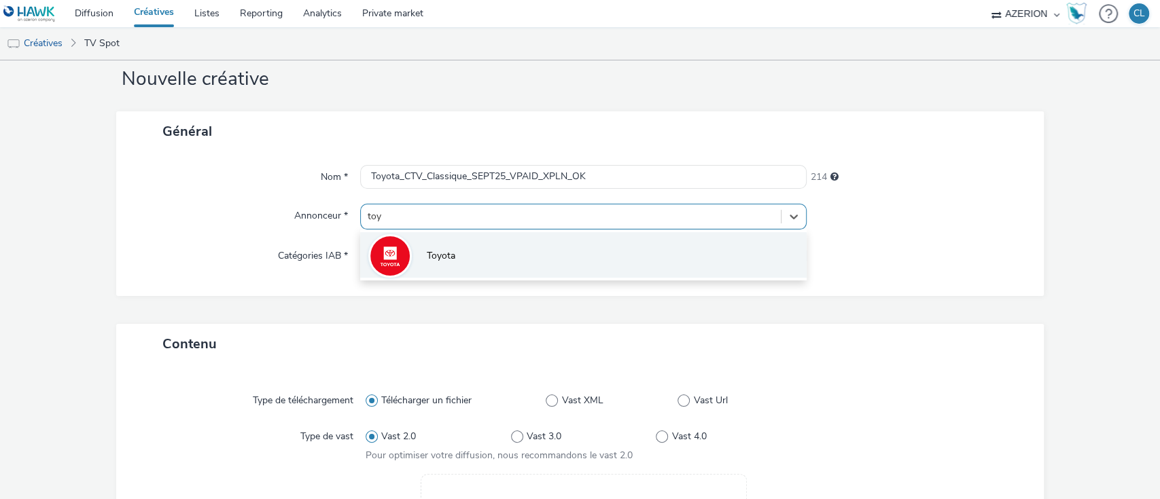
click at [516, 253] on li "Toyota" at bounding box center [583, 255] width 447 height 46
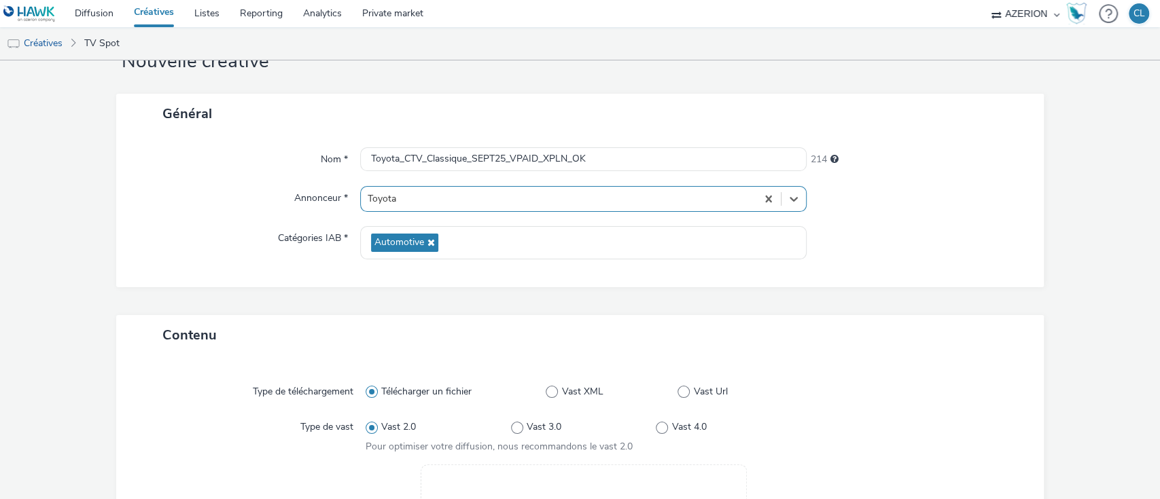
scroll to position [48, 0]
click at [679, 398] on label "Vast Url" at bounding box center [739, 394] width 124 height 14
click at [679, 398] on input "Vast Url" at bounding box center [681, 393] width 9 height 9
radio input "false"
radio input "true"
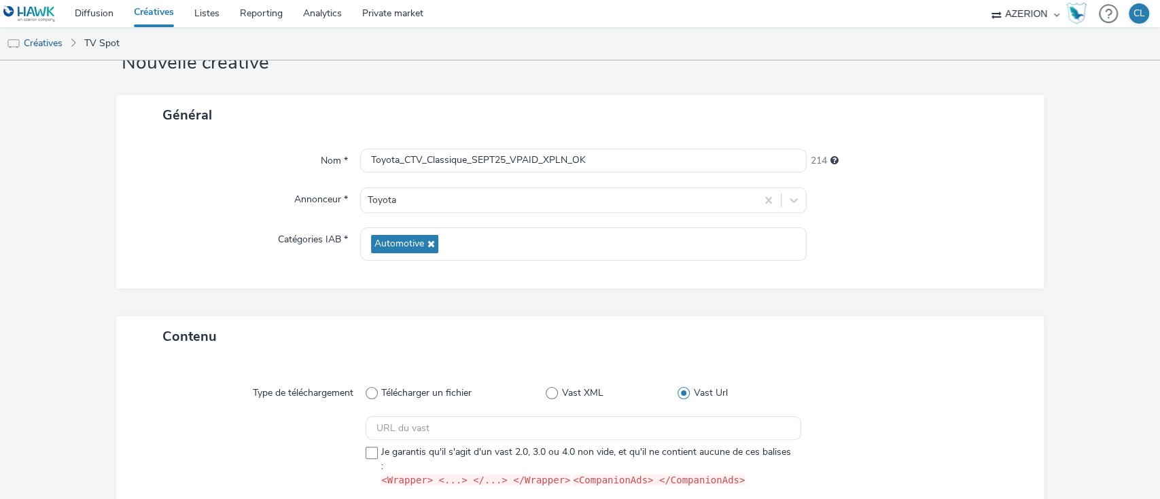
scroll to position [139, 0]
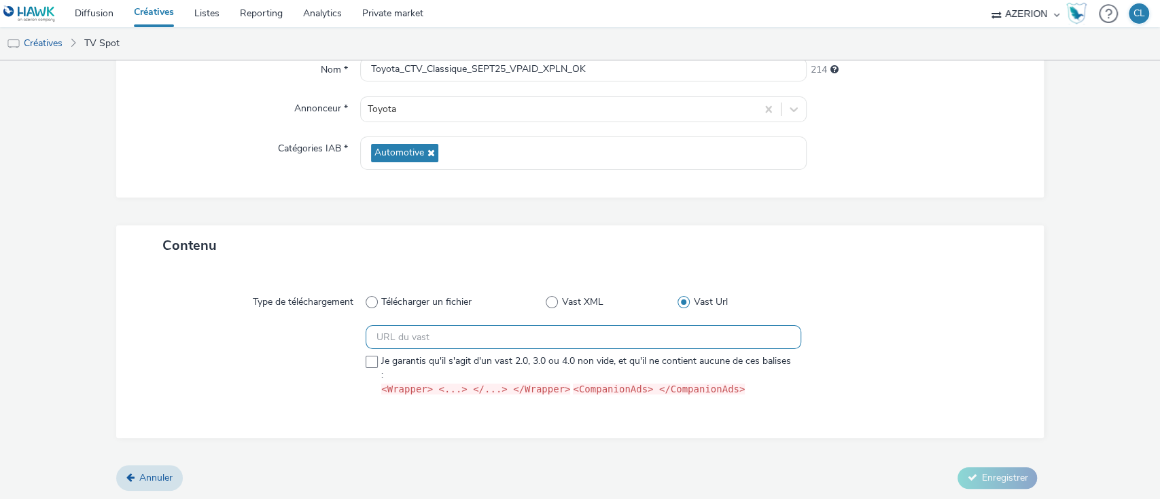
click at [719, 334] on input "text" at bounding box center [583, 337] width 436 height 24
paste input "https://vast.xpln.tech/vast?vastUrl=7bwmxqg4-411603223&xid=toyota&yid=azerion&z…"
drag, startPoint x: 706, startPoint y: 338, endPoint x: 137, endPoint y: 336, distance: 569.2
click at [137, 336] on div "Type de téléchargement Télécharger un fichier Vast XML Vast Url https://vast.xp…" at bounding box center [580, 351] width 901 height 145
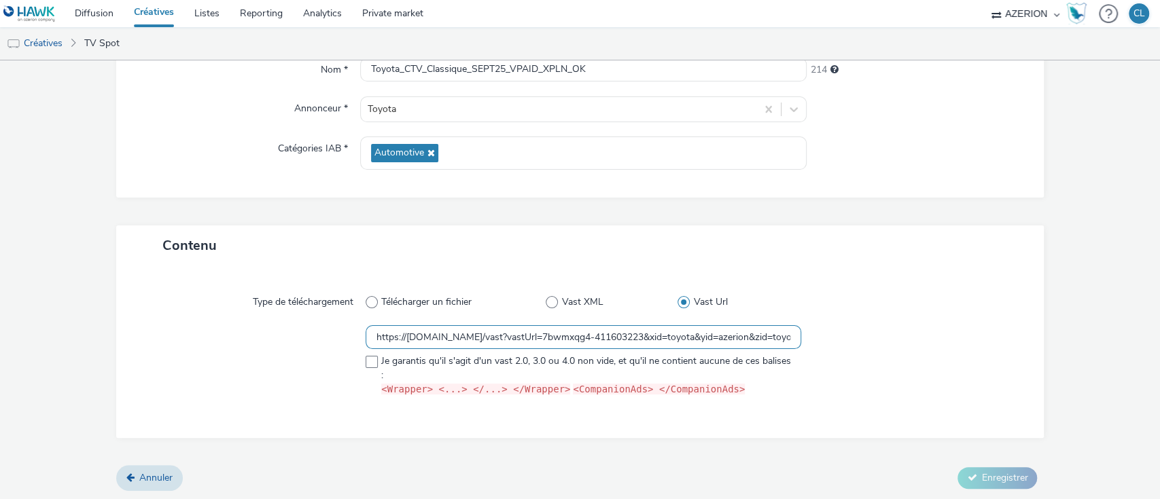
type input "https://vast.xpln.tech/vast?vastUrl=7bwmxqg4-411603223&xid=toyota&yid=azerion&z…"
click at [190, 330] on div at bounding box center [253, 363] width 225 height 77
click at [367, 357] on span at bounding box center [371, 362] width 12 height 12
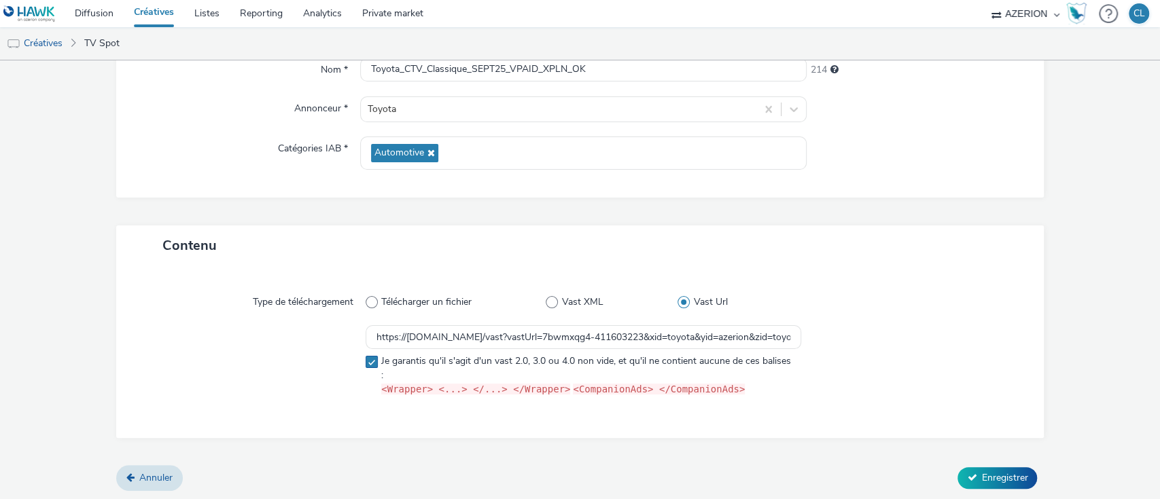
checkbox input "true"
click at [972, 486] on button "Enregistrer" at bounding box center [996, 478] width 79 height 22
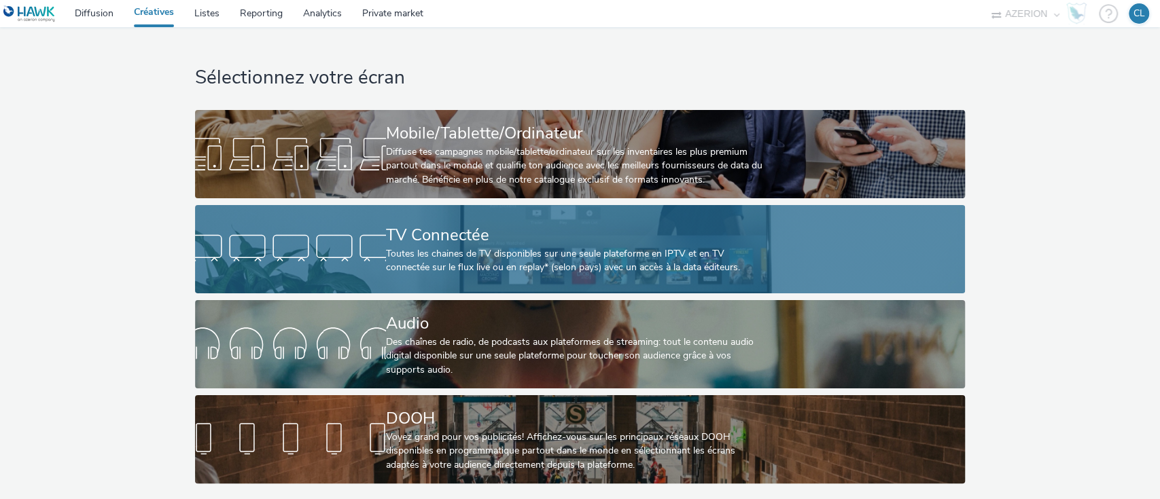
click at [517, 245] on div "TV Connectée" at bounding box center [577, 235] width 382 height 24
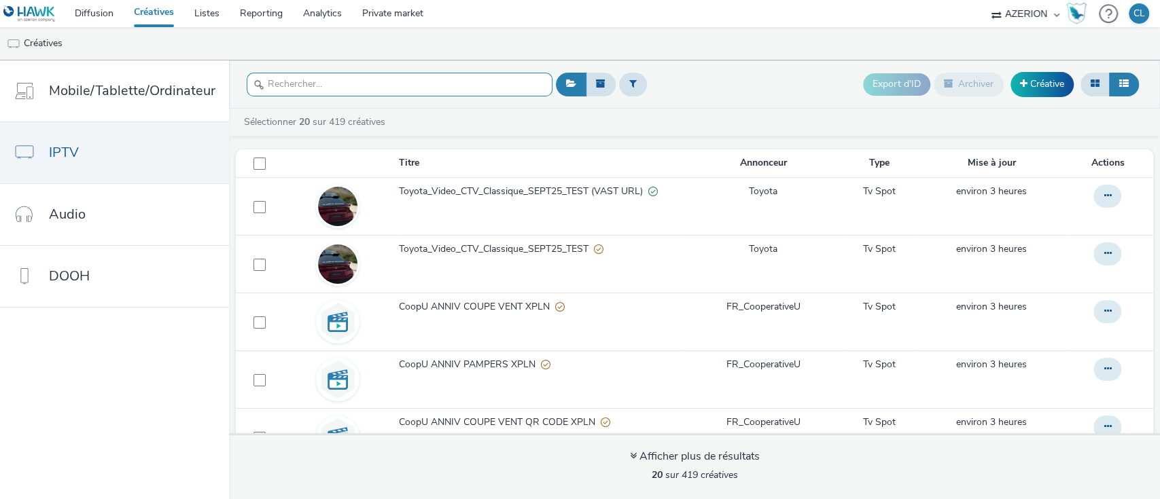
click at [310, 90] on input "text" at bounding box center [400, 85] width 306 height 24
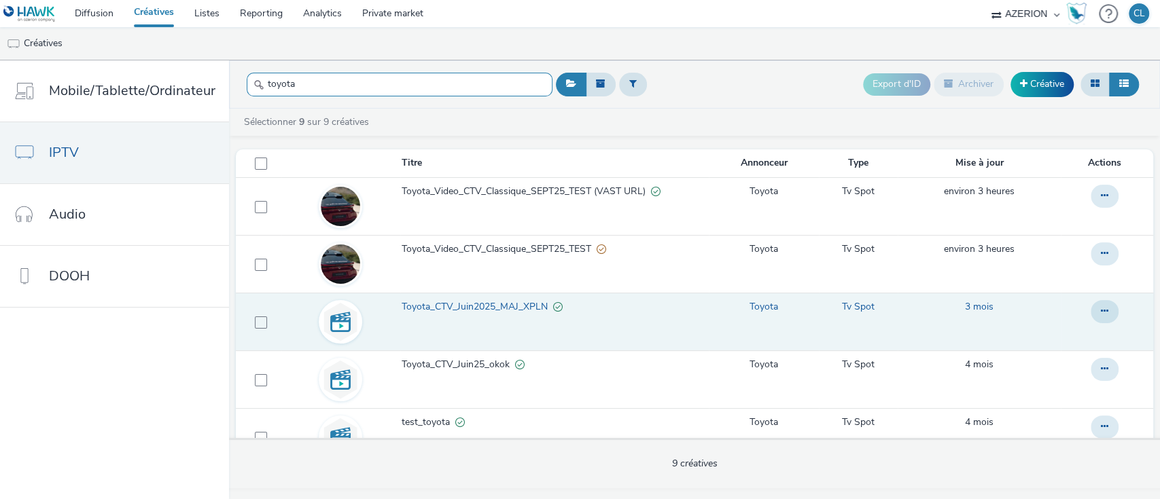
type input "toyota"
click at [531, 307] on span "Toyota_CTV_Juin2025_MAJ_XPLN" at bounding box center [476, 307] width 151 height 14
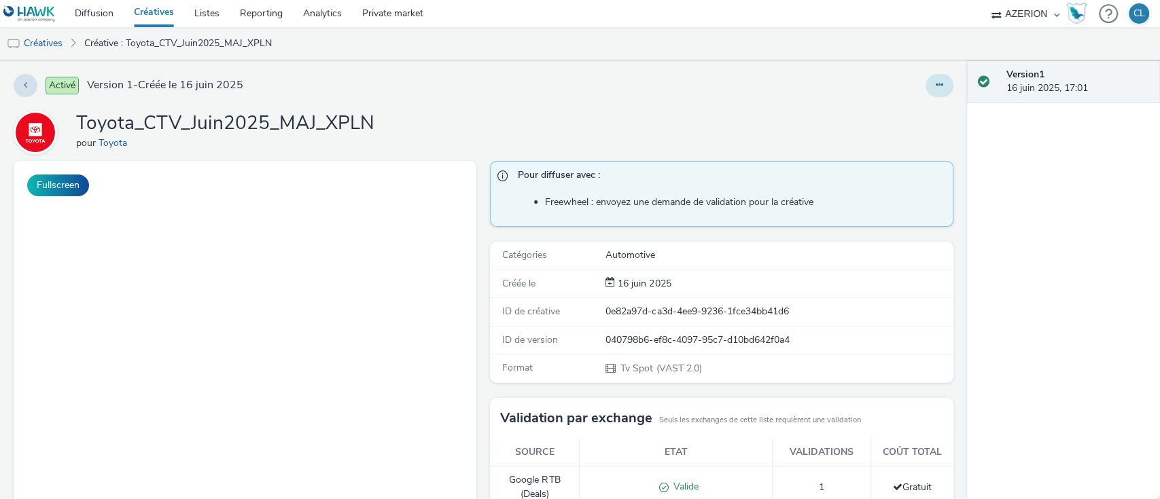
click at [936, 82] on button at bounding box center [939, 85] width 28 height 23
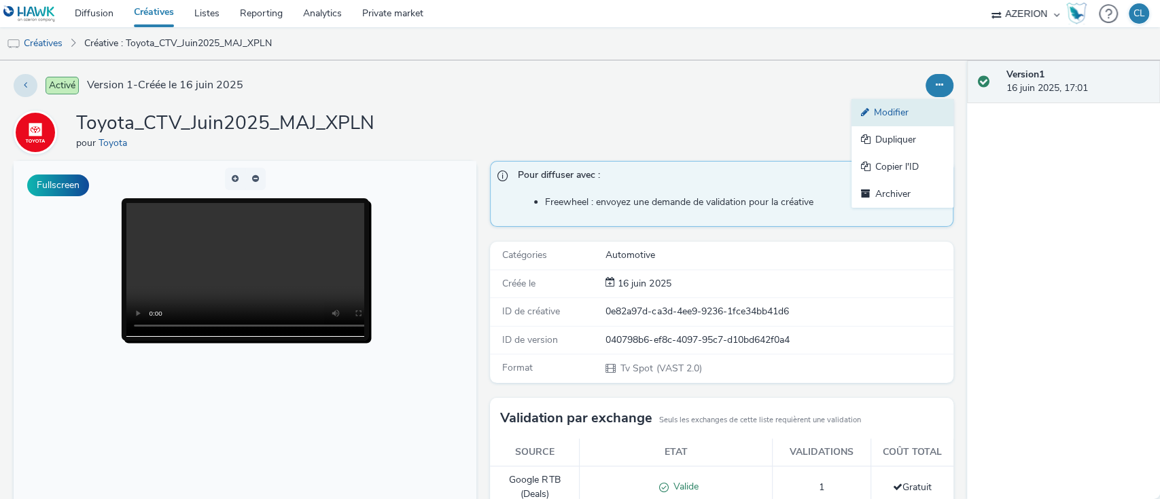
click at [902, 106] on link "Modifier" at bounding box center [902, 112] width 102 height 27
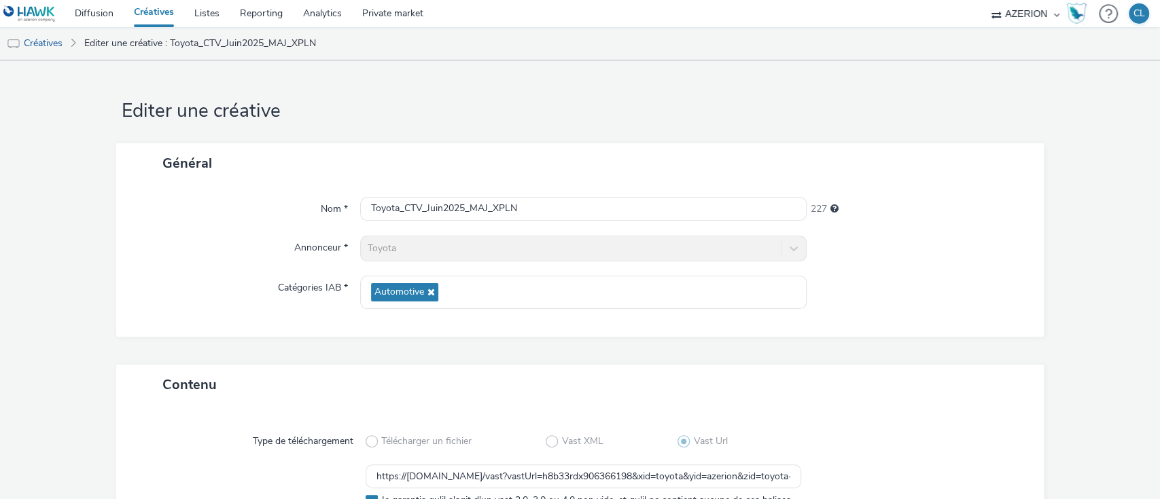
scroll to position [139, 0]
